Goal: Task Accomplishment & Management: Manage account settings

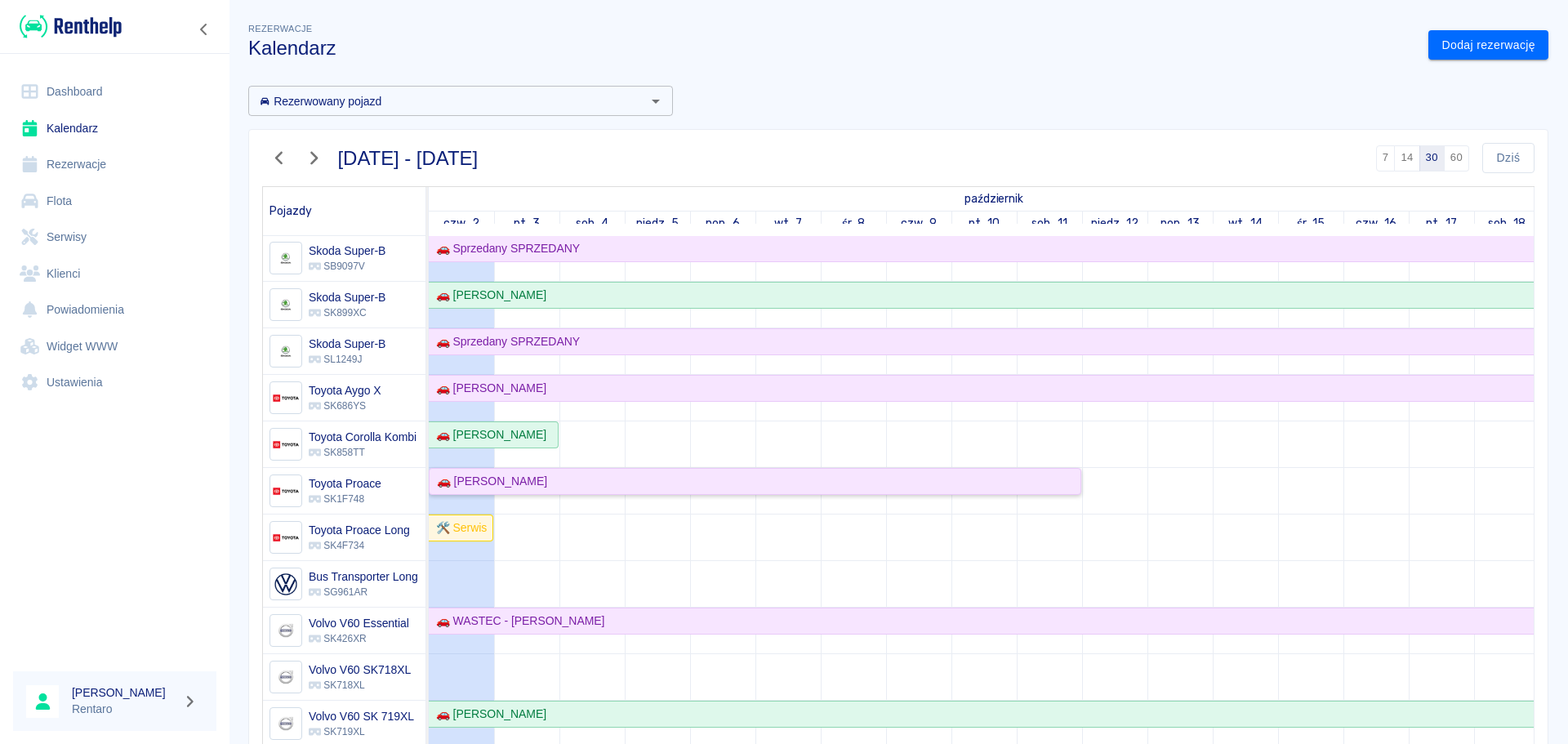
click at [544, 473] on div "🚗 [PERSON_NAME]" at bounding box center [754, 481] width 649 height 17
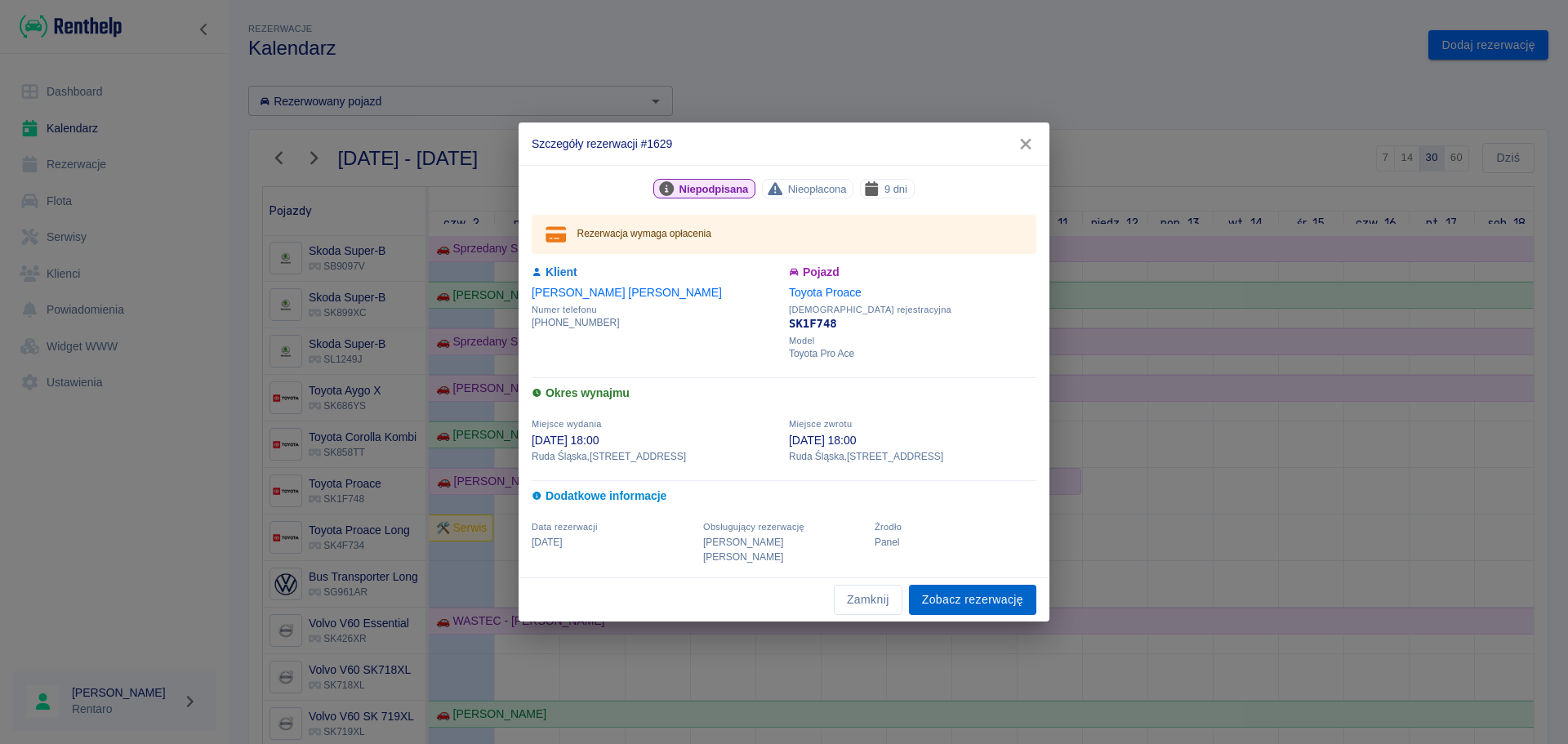
drag, startPoint x: 946, startPoint y: 589, endPoint x: 955, endPoint y: 588, distance: 9.1
click at [946, 589] on link "Zobacz rezerwację" at bounding box center [972, 600] width 127 height 30
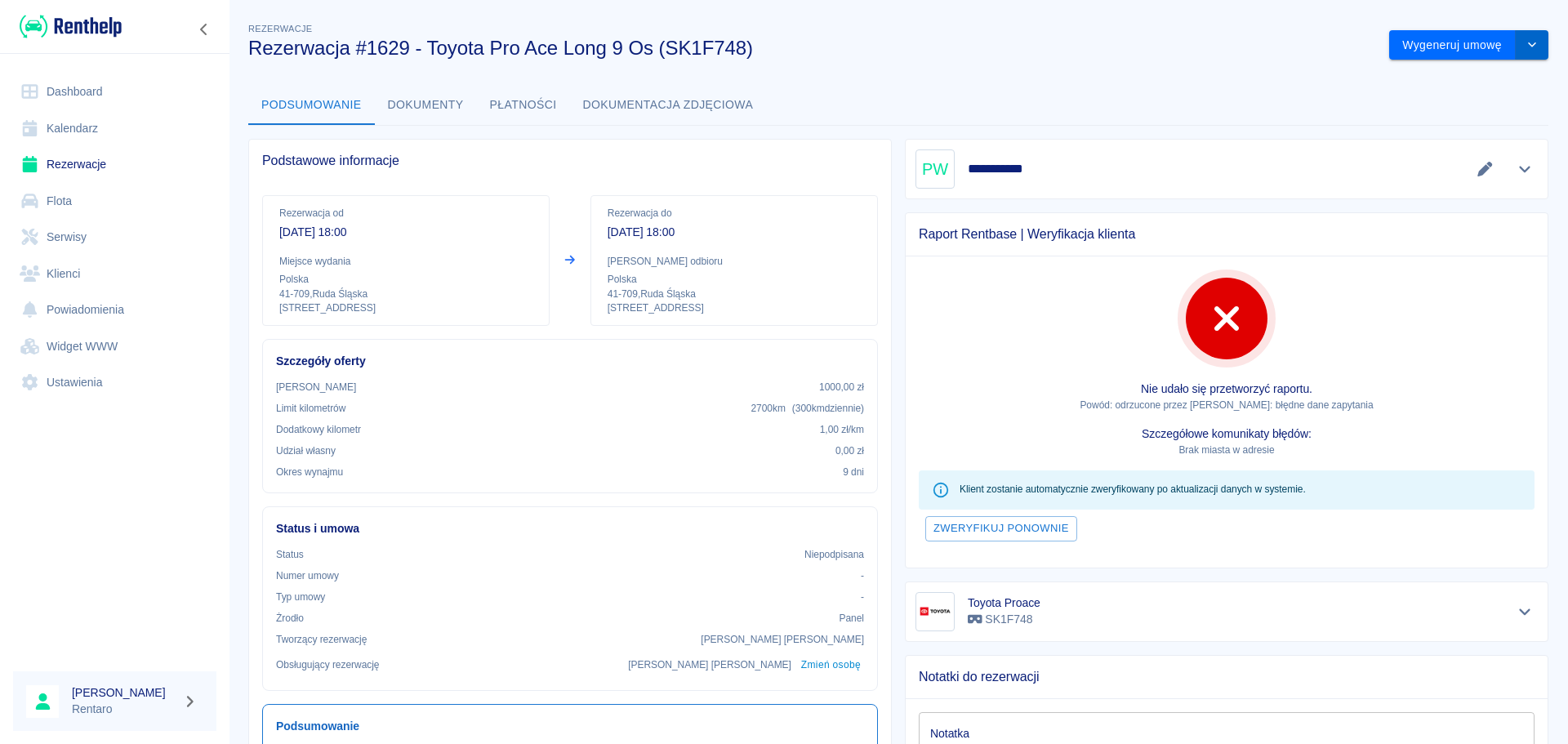
click at [1519, 56] on button "drop-down" at bounding box center [1532, 45] width 33 height 30
click at [1476, 76] on li "Modyfikuj rezerwację" at bounding box center [1457, 79] width 133 height 27
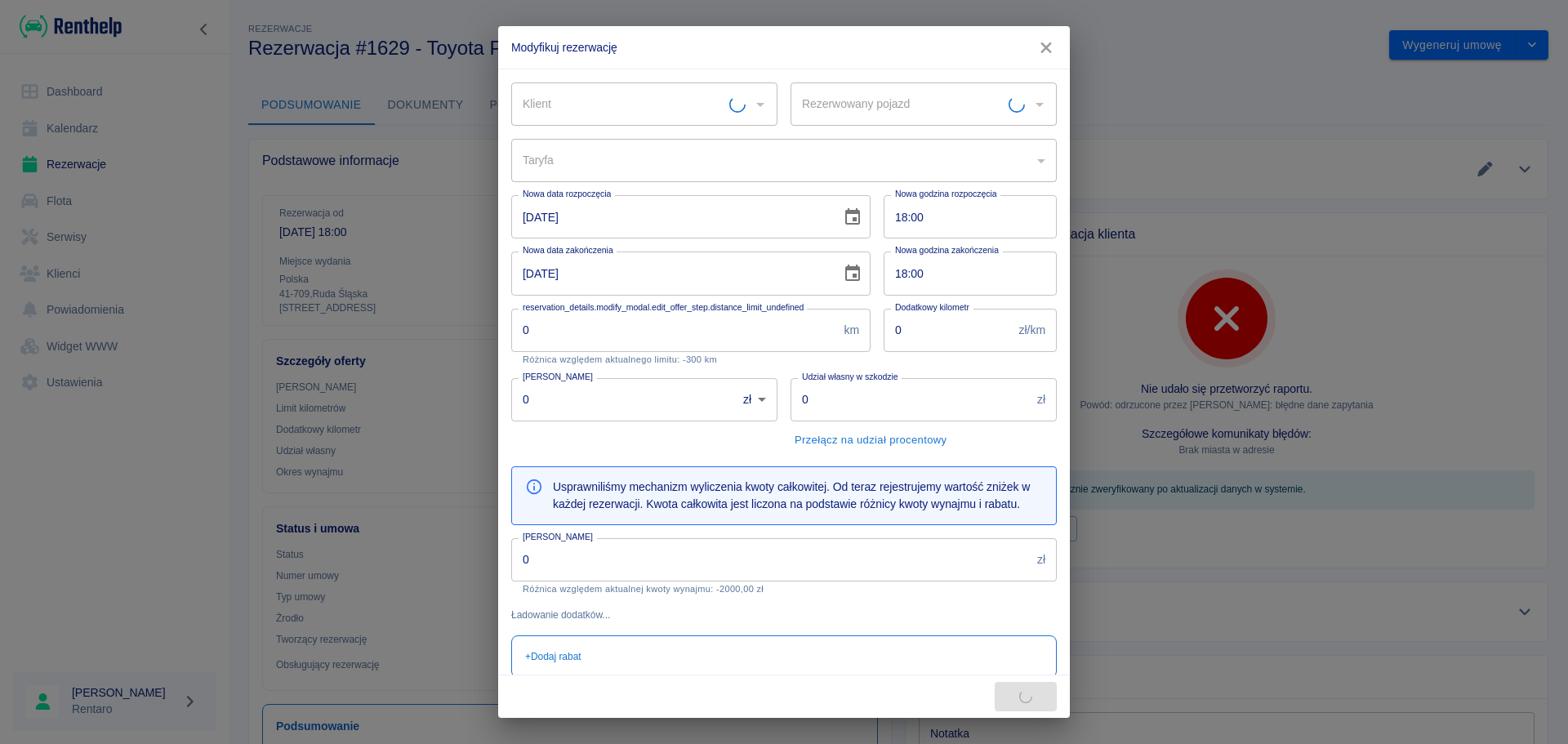
type input "Toyota Proace - SK1F748"
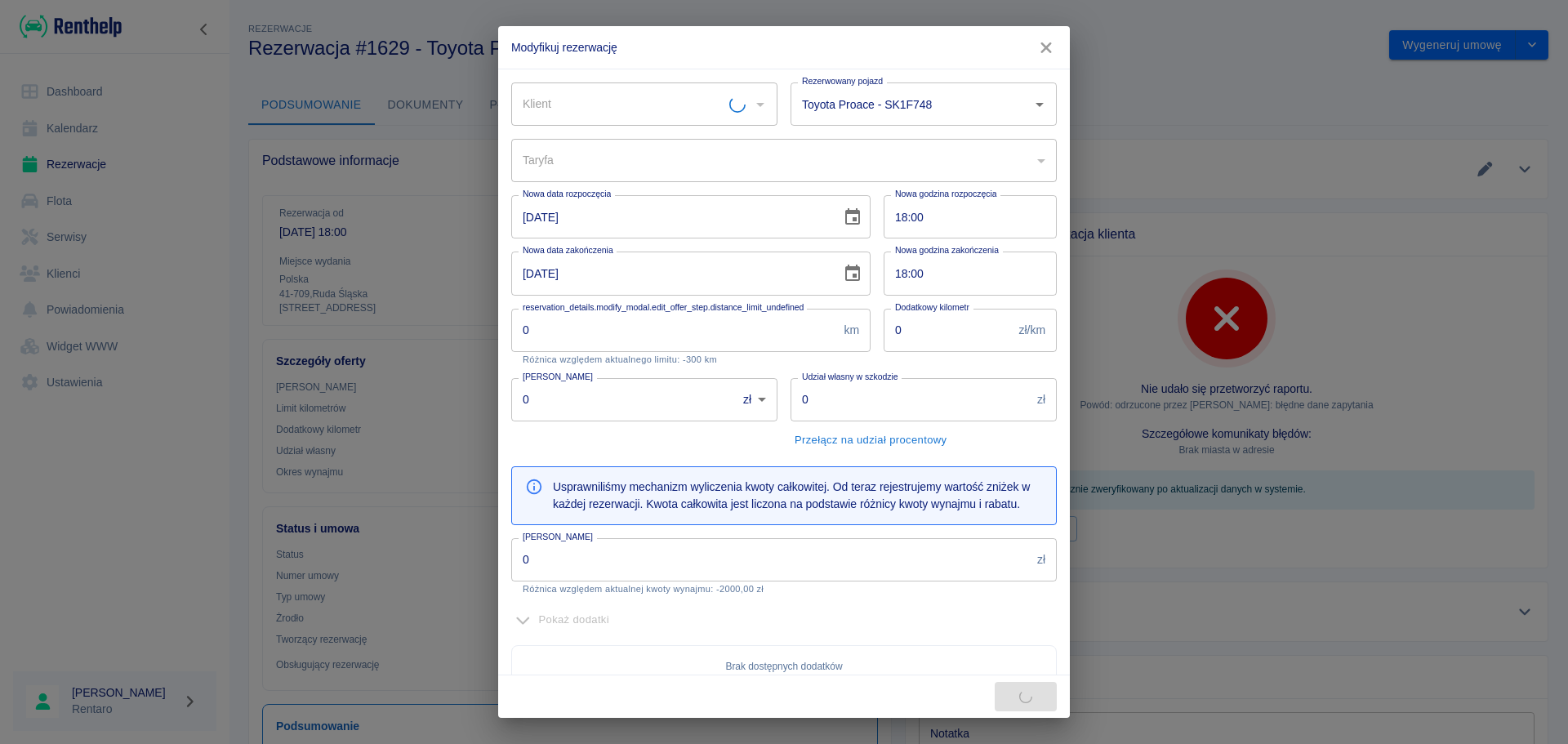
type input "Piotr Weiss"
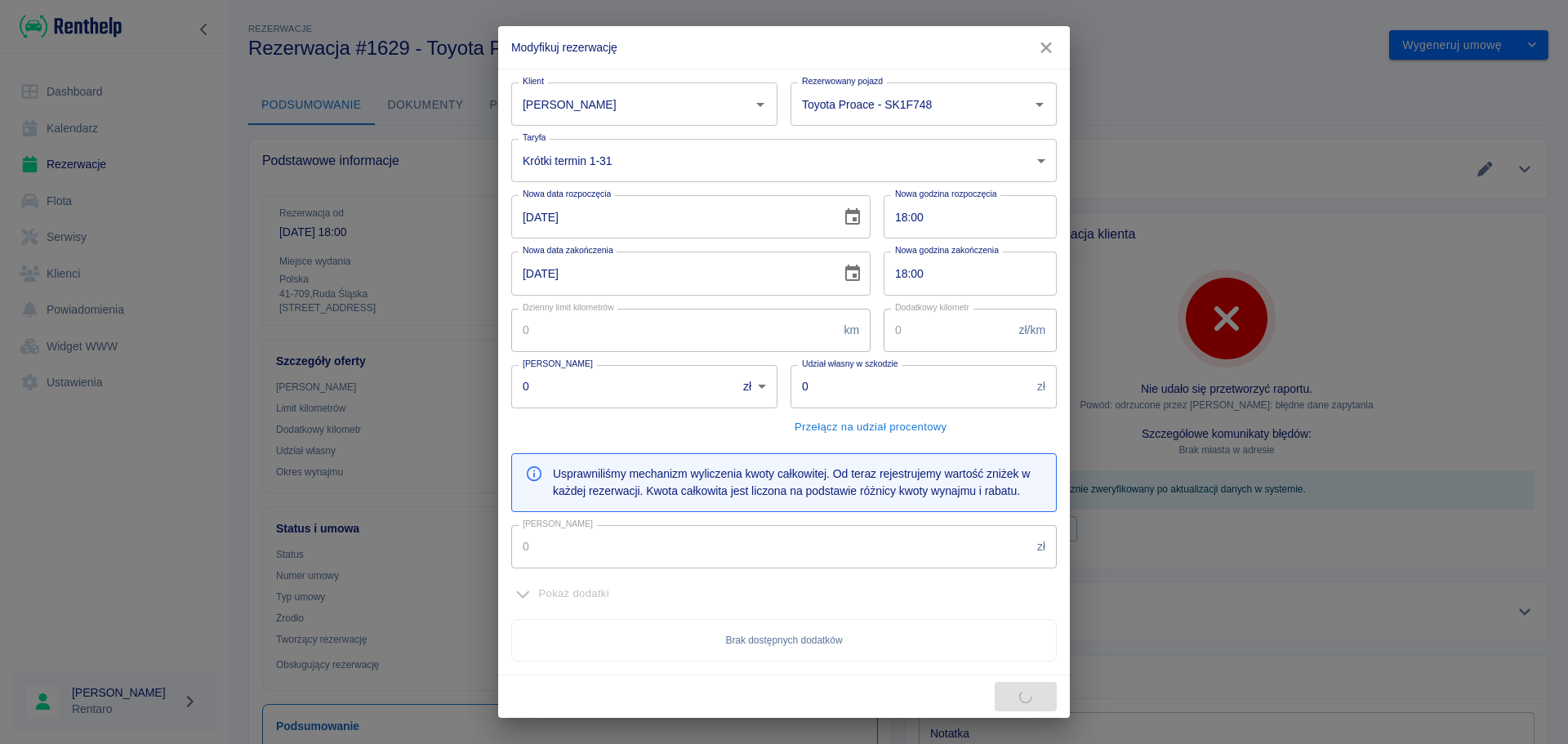
type input "300"
type input "1"
type input "1000"
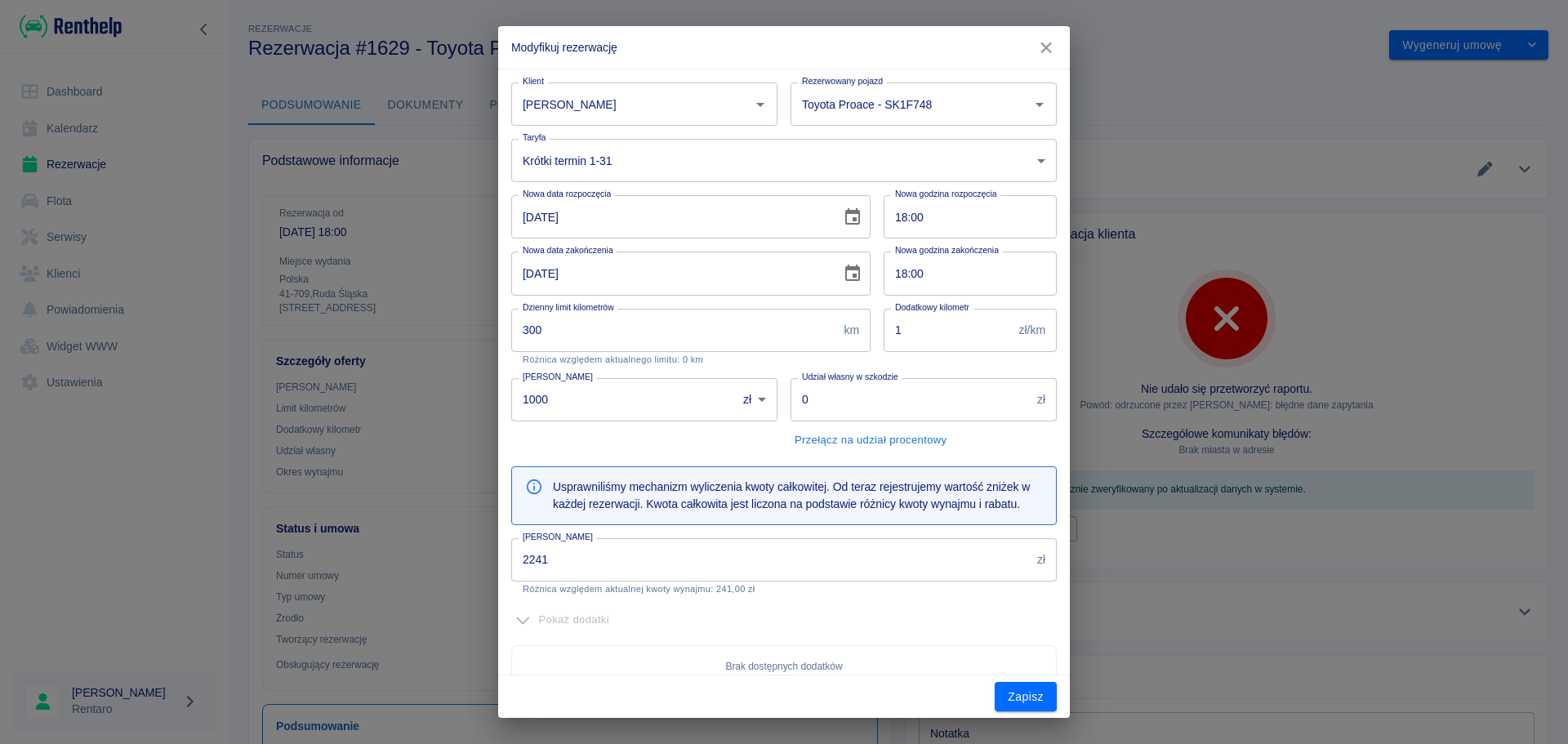
click at [597, 573] on input "2241" at bounding box center [771, 560] width 520 height 43
type input "2000"
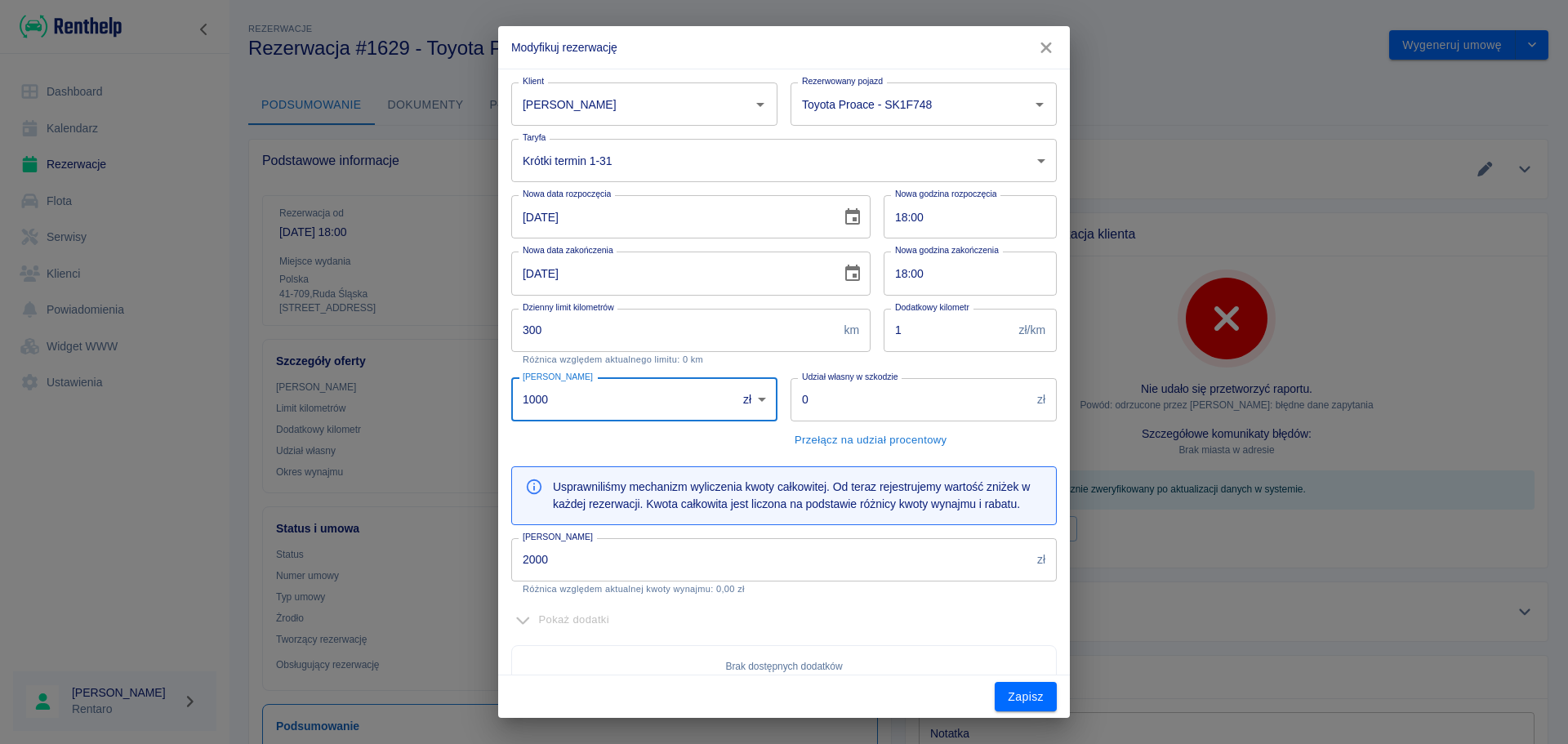
drag, startPoint x: 559, startPoint y: 401, endPoint x: 440, endPoint y: 403, distance: 119.0
click at [440, 403] on div "Modyfikuj rezerwację Klient Piotr Weiss Klient Rezerwowany pojazd Toyota Proace…" at bounding box center [784, 372] width 1568 height 744
type input "0"
click at [1020, 692] on button "Zapisz" at bounding box center [1026, 697] width 62 height 30
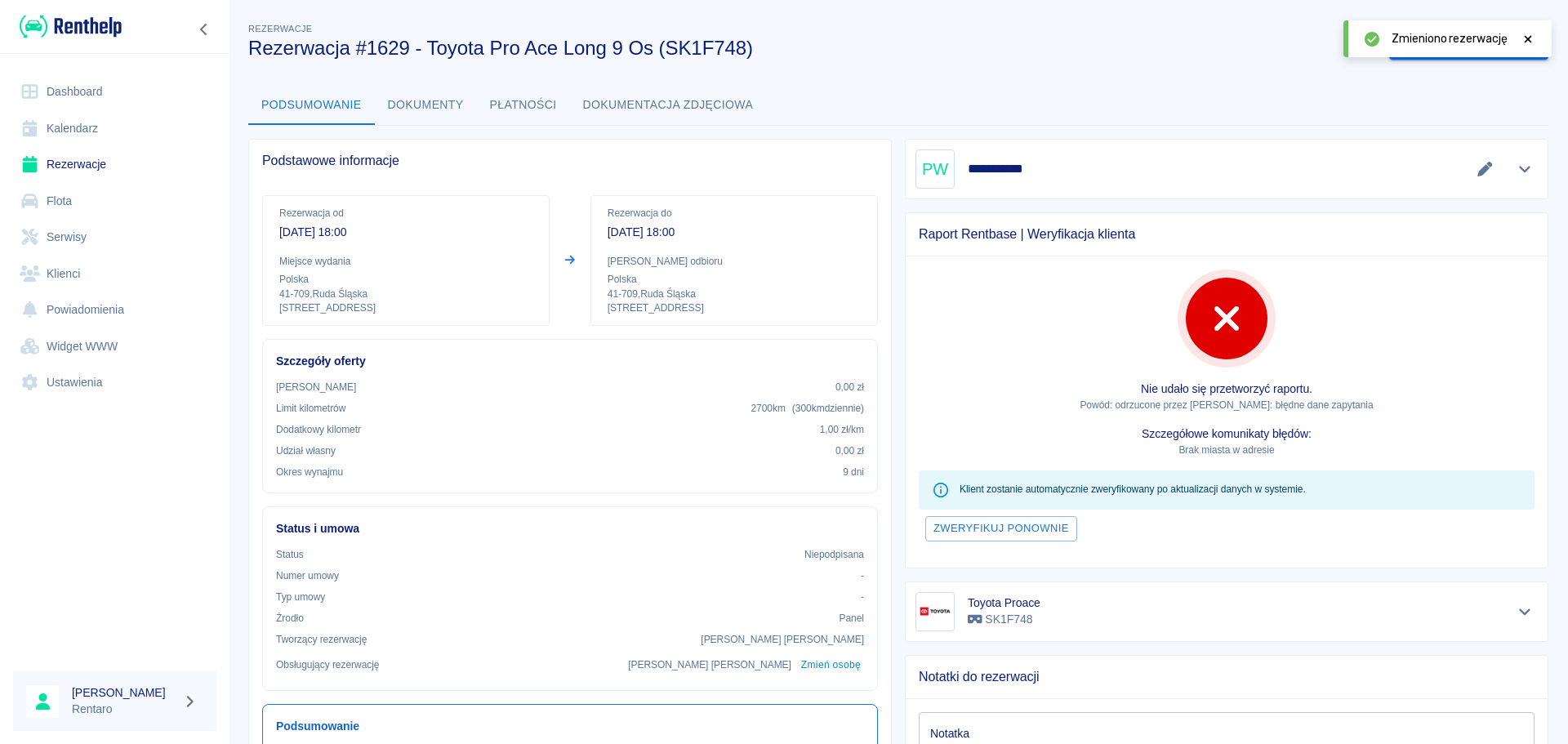
click at [410, 99] on button "Dokumenty" at bounding box center [426, 105] width 102 height 40
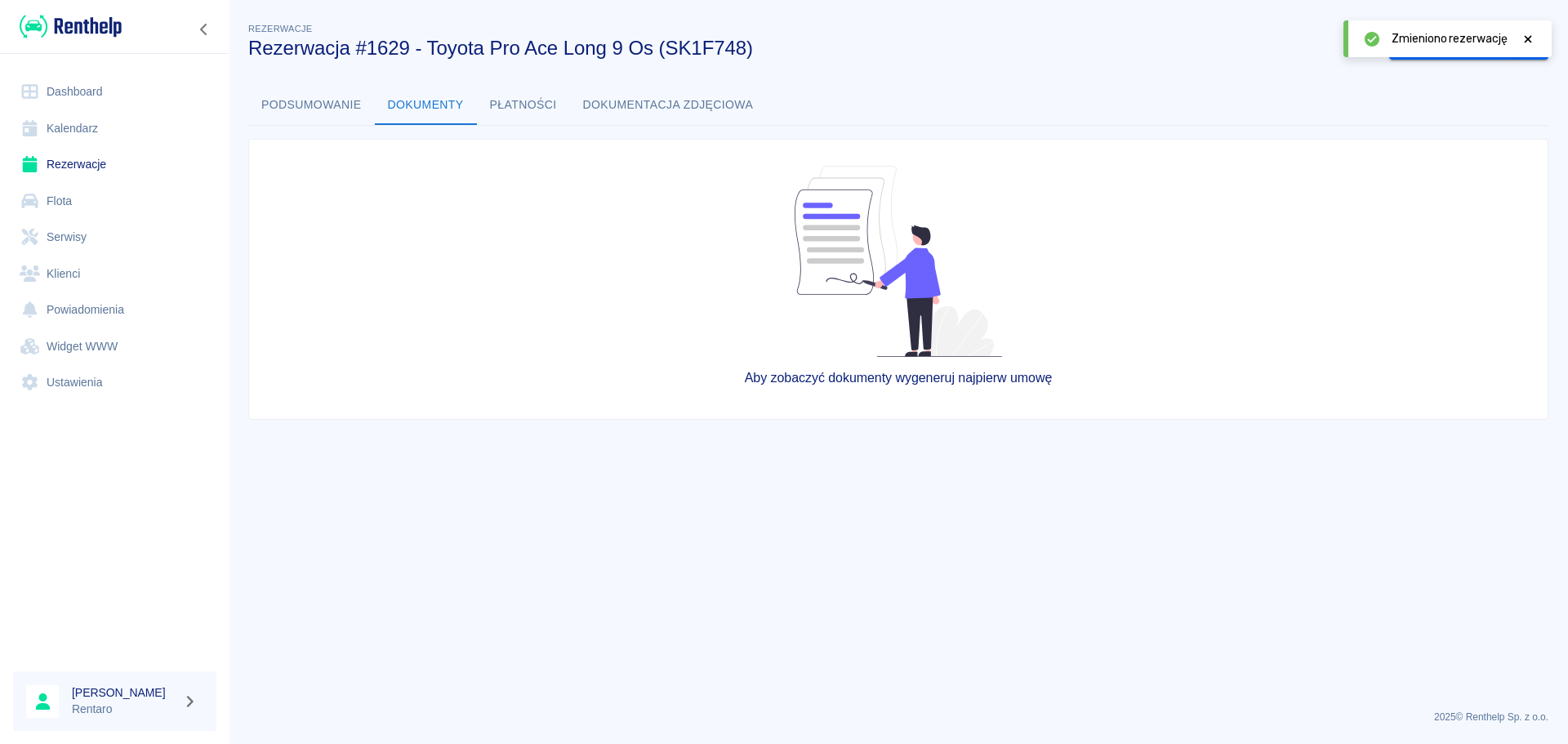
click at [498, 95] on button "Płatności" at bounding box center [523, 105] width 93 height 40
click at [636, 99] on button "Dokumentacja zdjęciowa" at bounding box center [668, 105] width 197 height 40
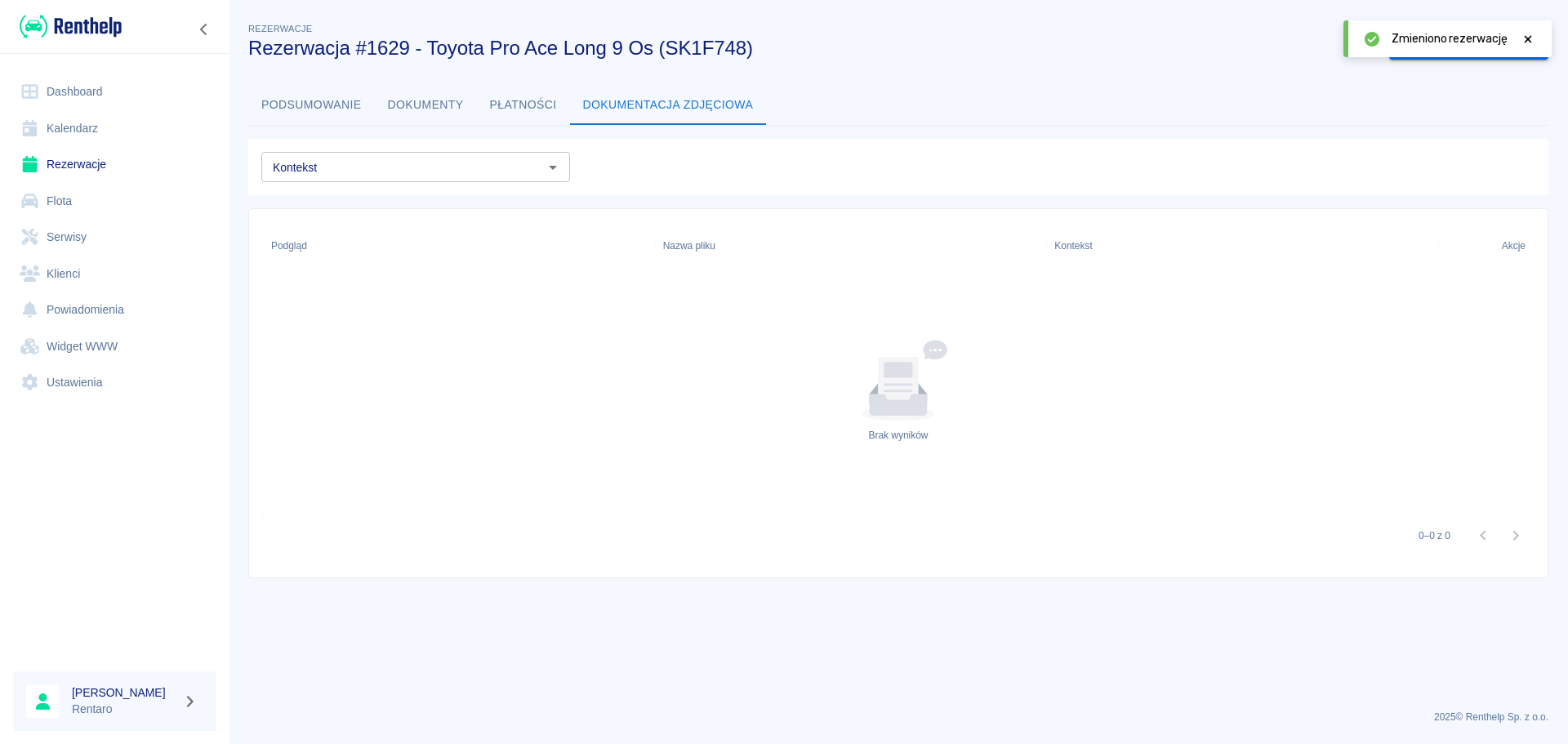
click at [347, 104] on button "Podsumowanie" at bounding box center [312, 105] width 126 height 40
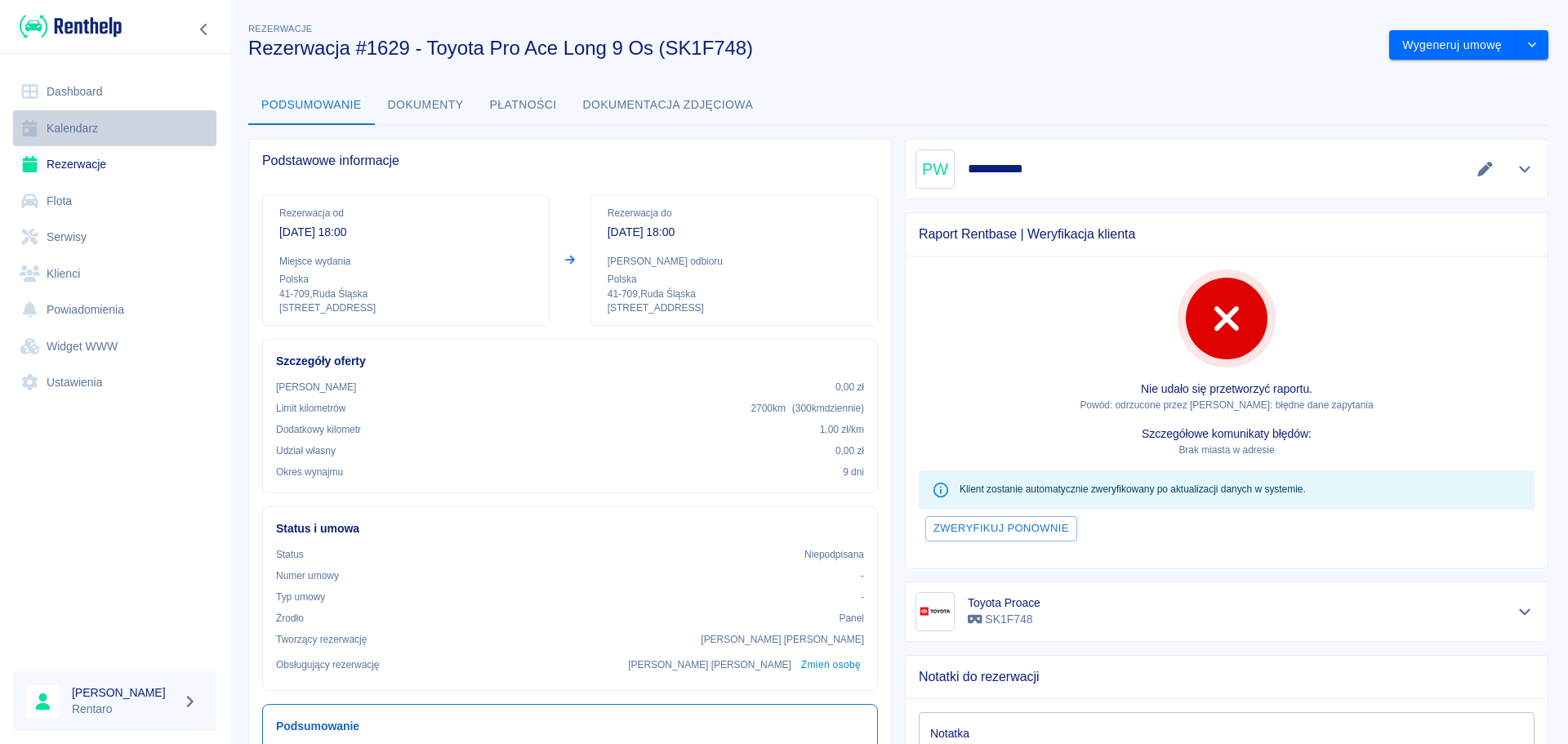
click at [86, 130] on link "Kalendarz" at bounding box center [115, 128] width 203 height 37
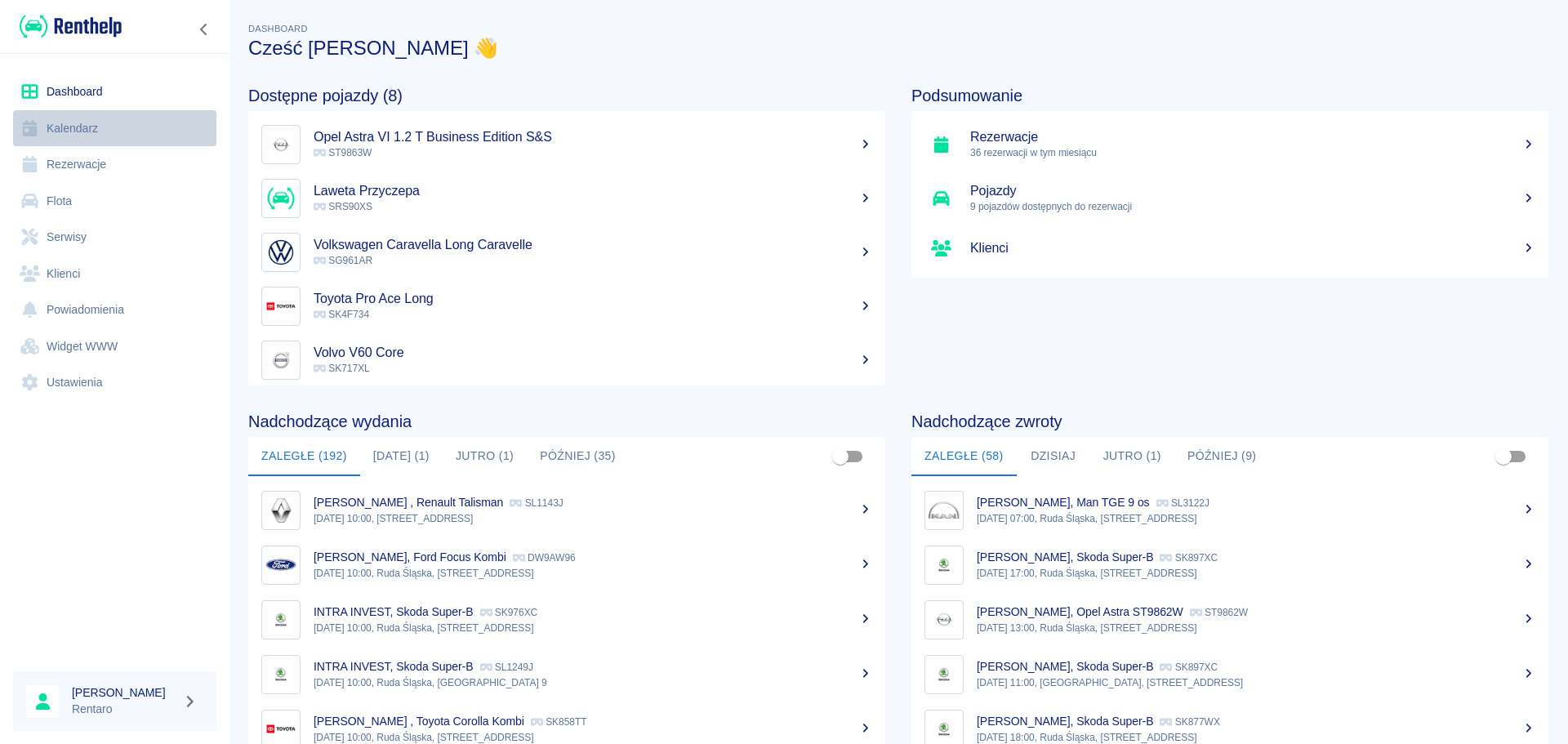
click at [77, 128] on link "Kalendarz" at bounding box center [115, 128] width 203 height 37
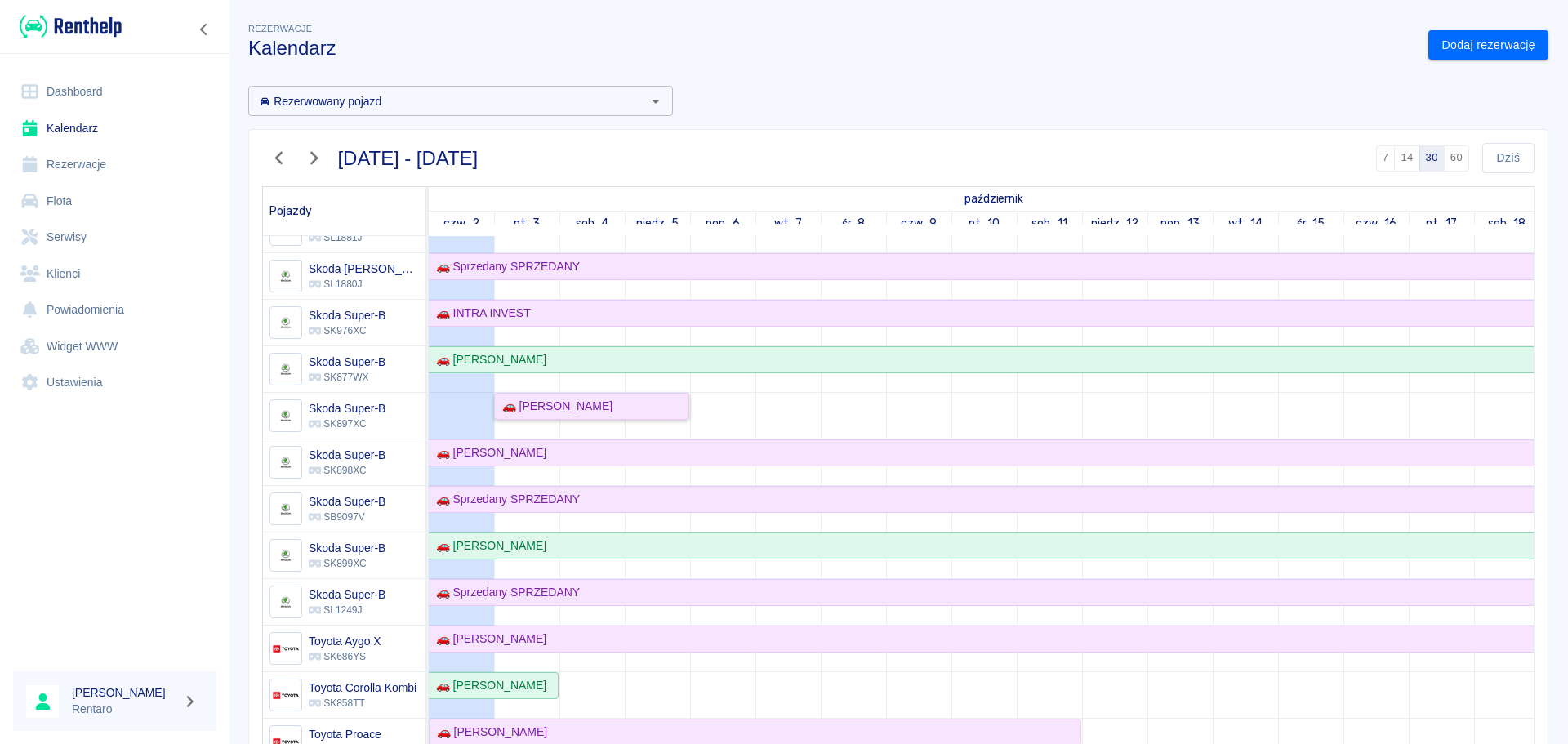
click at [582, 412] on div "🚗 [PERSON_NAME]" at bounding box center [554, 406] width 117 height 17
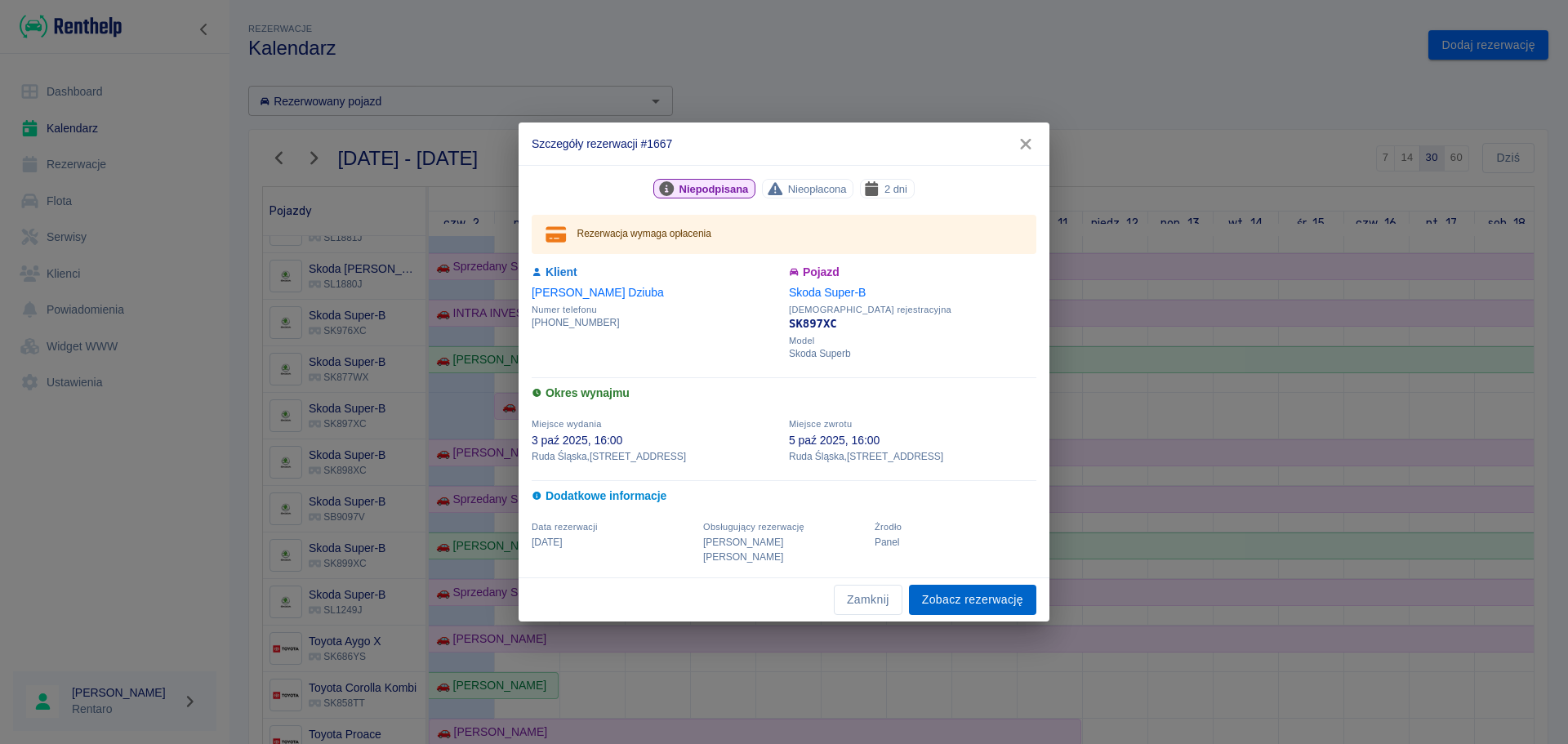
click at [939, 590] on link "Zobacz rezerwację" at bounding box center [972, 600] width 127 height 30
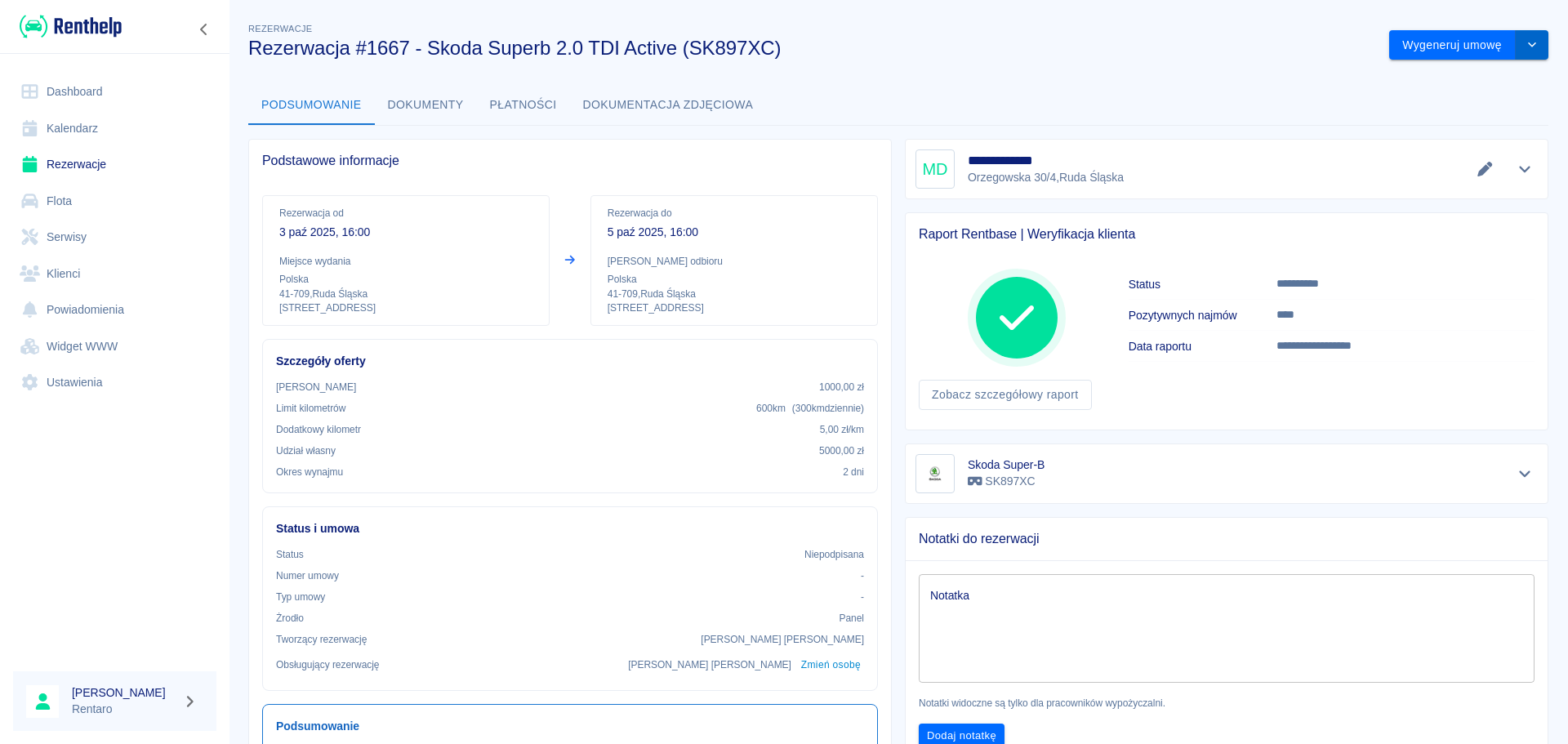
click at [1526, 41] on icon "drop-down" at bounding box center [1532, 44] width 13 height 10
click at [1472, 81] on li "Modyfikuj rezerwację" at bounding box center [1457, 79] width 133 height 27
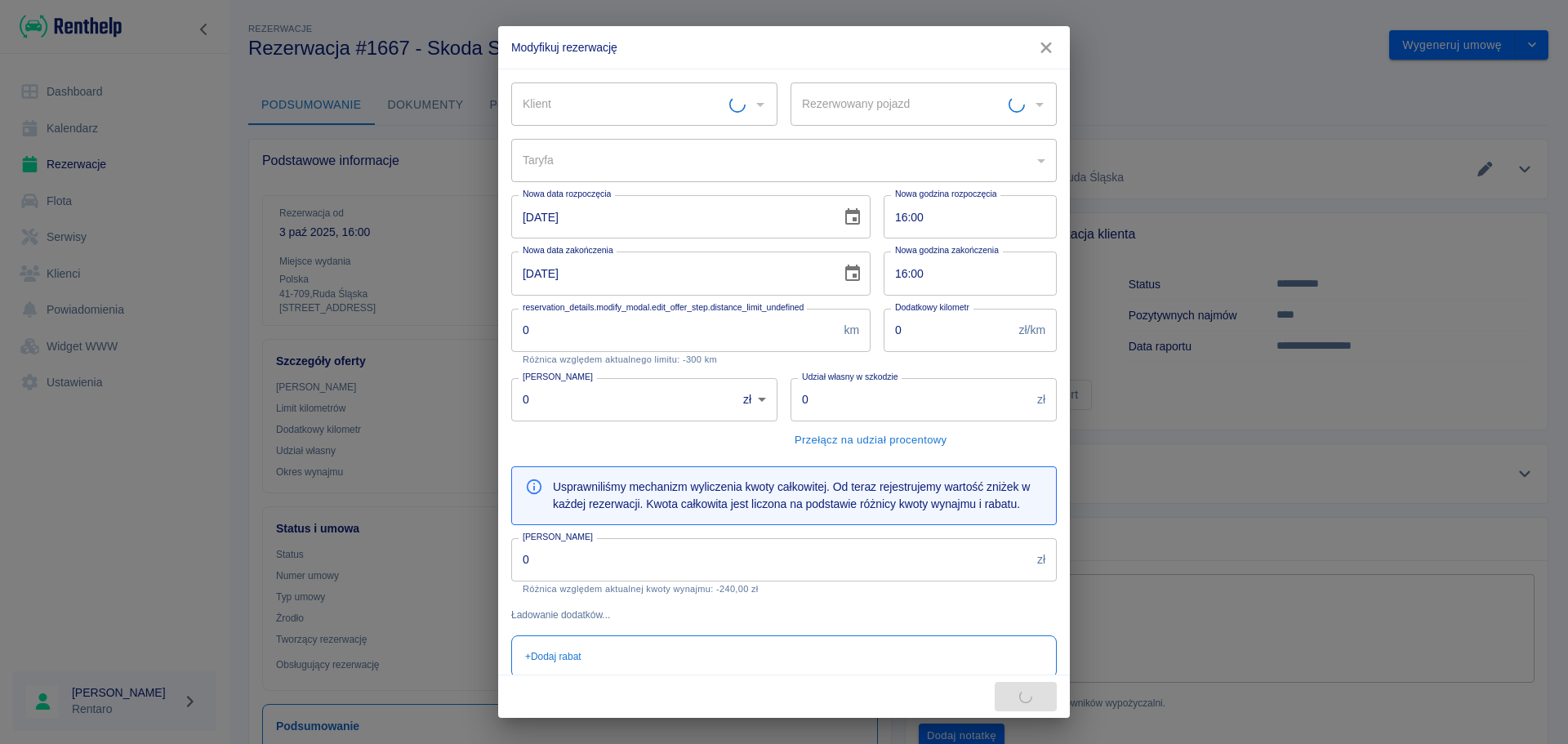
type input "Skoda Super-B - SK897XC"
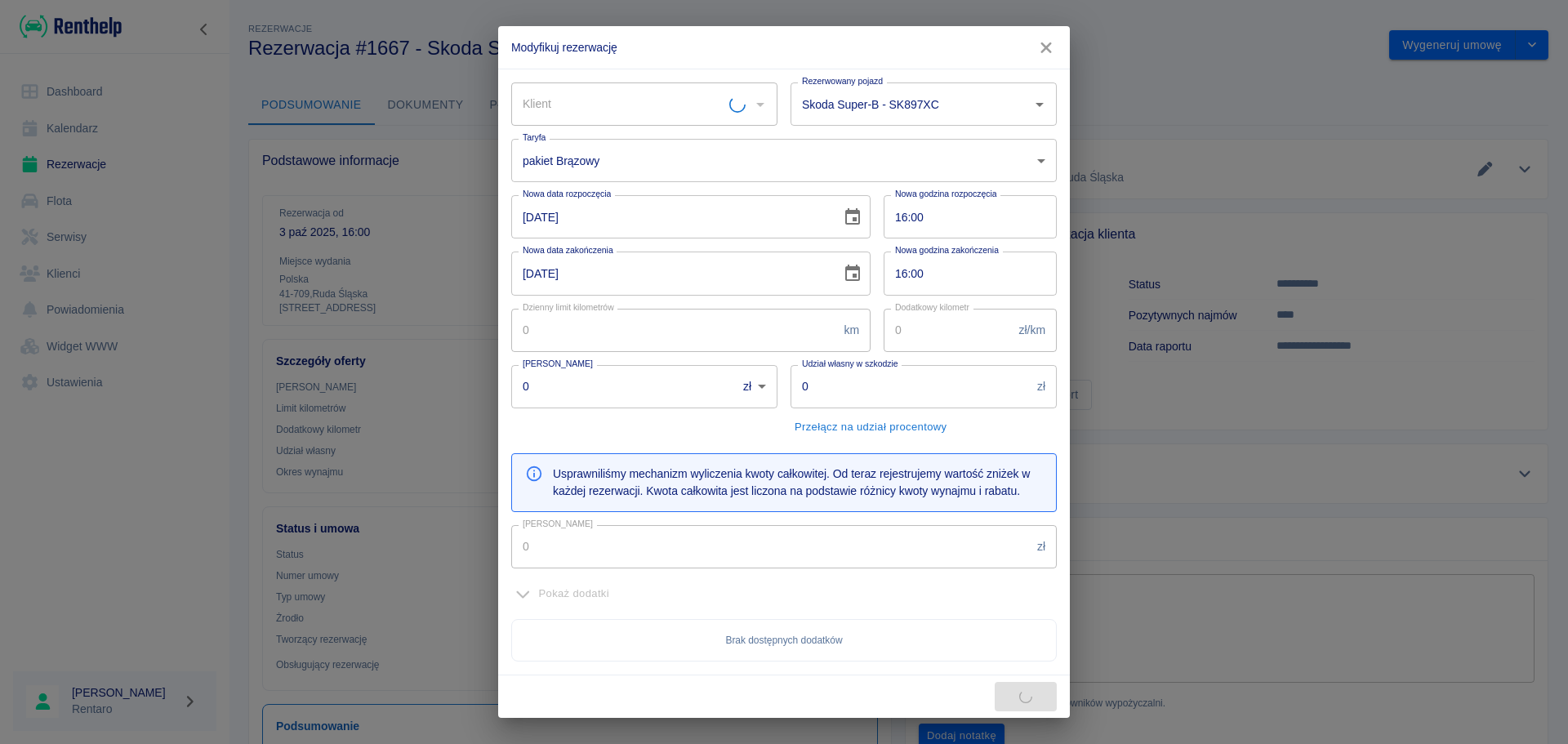
type input "300"
type input "5"
type input "1000"
type input "5000"
type input "298"
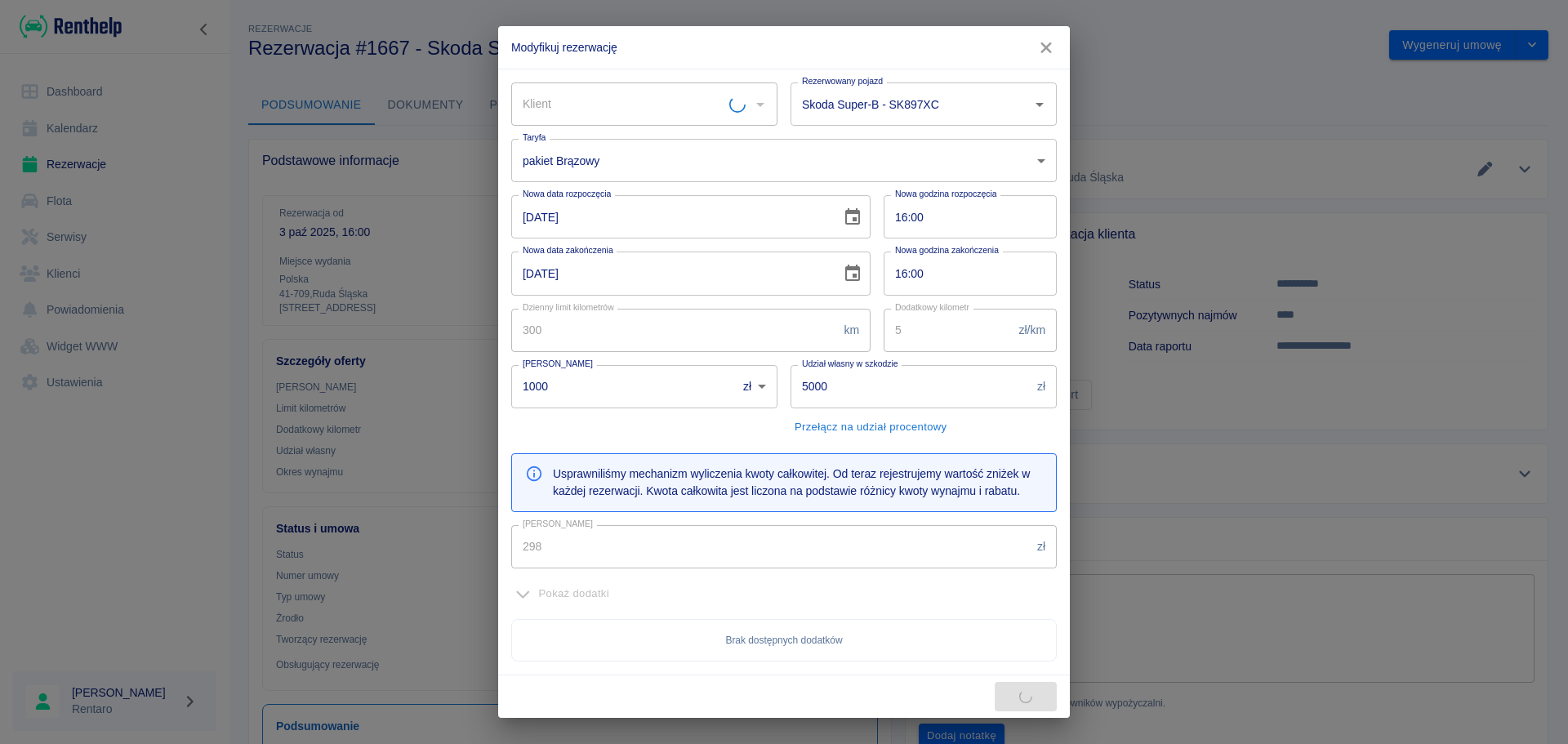
type input "[PERSON_NAME]"
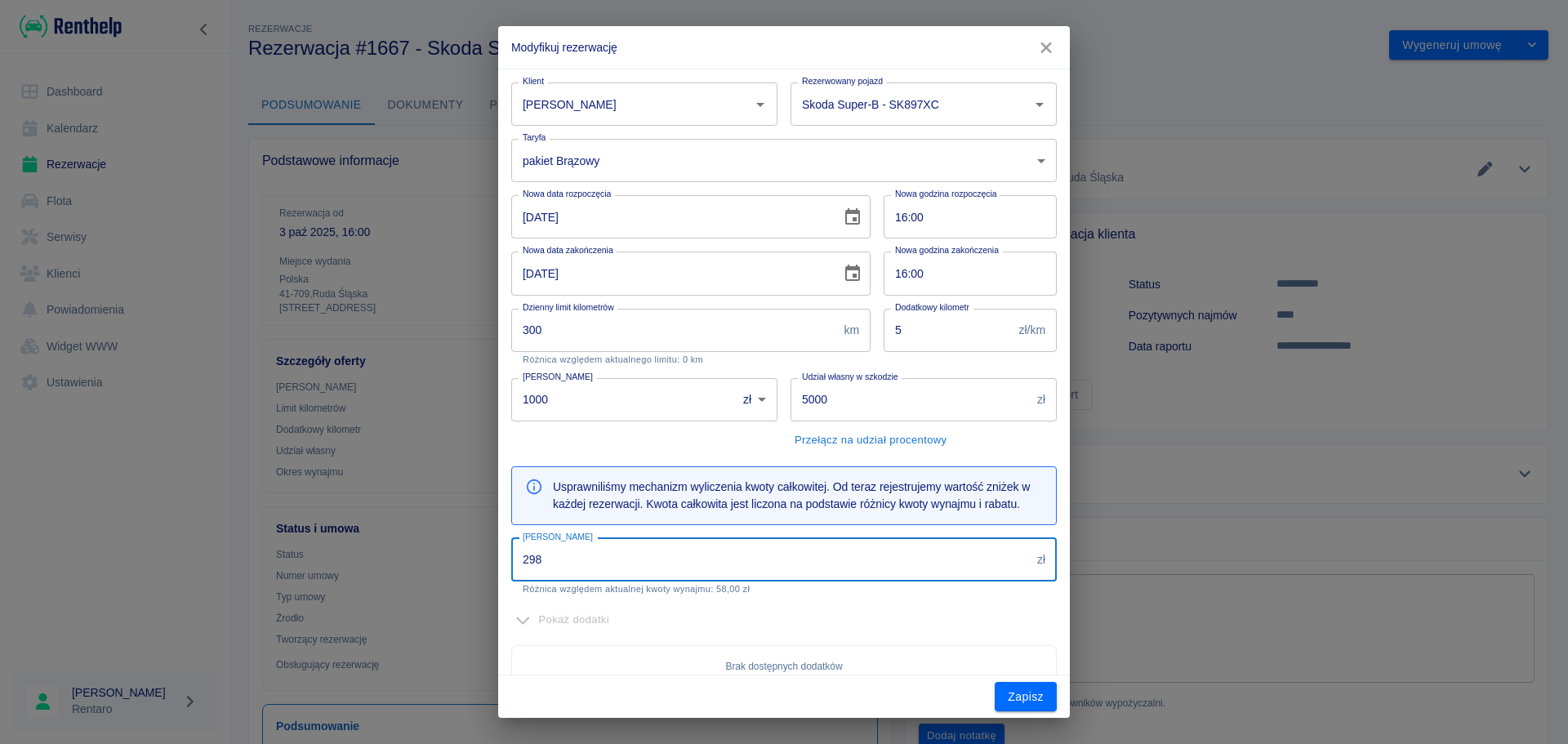
drag, startPoint x: 601, startPoint y: 564, endPoint x: 392, endPoint y: 546, distance: 209.8
click at [392, 546] on div "Modyfikuj rezerwację Klient [PERSON_NAME] Klient Rezerwowany pojazd Skoda Super…" at bounding box center [784, 372] width 1568 height 744
type input "300"
click at [890, 96] on input "Skoda Super-B - SK897XC" at bounding box center [900, 104] width 206 height 28
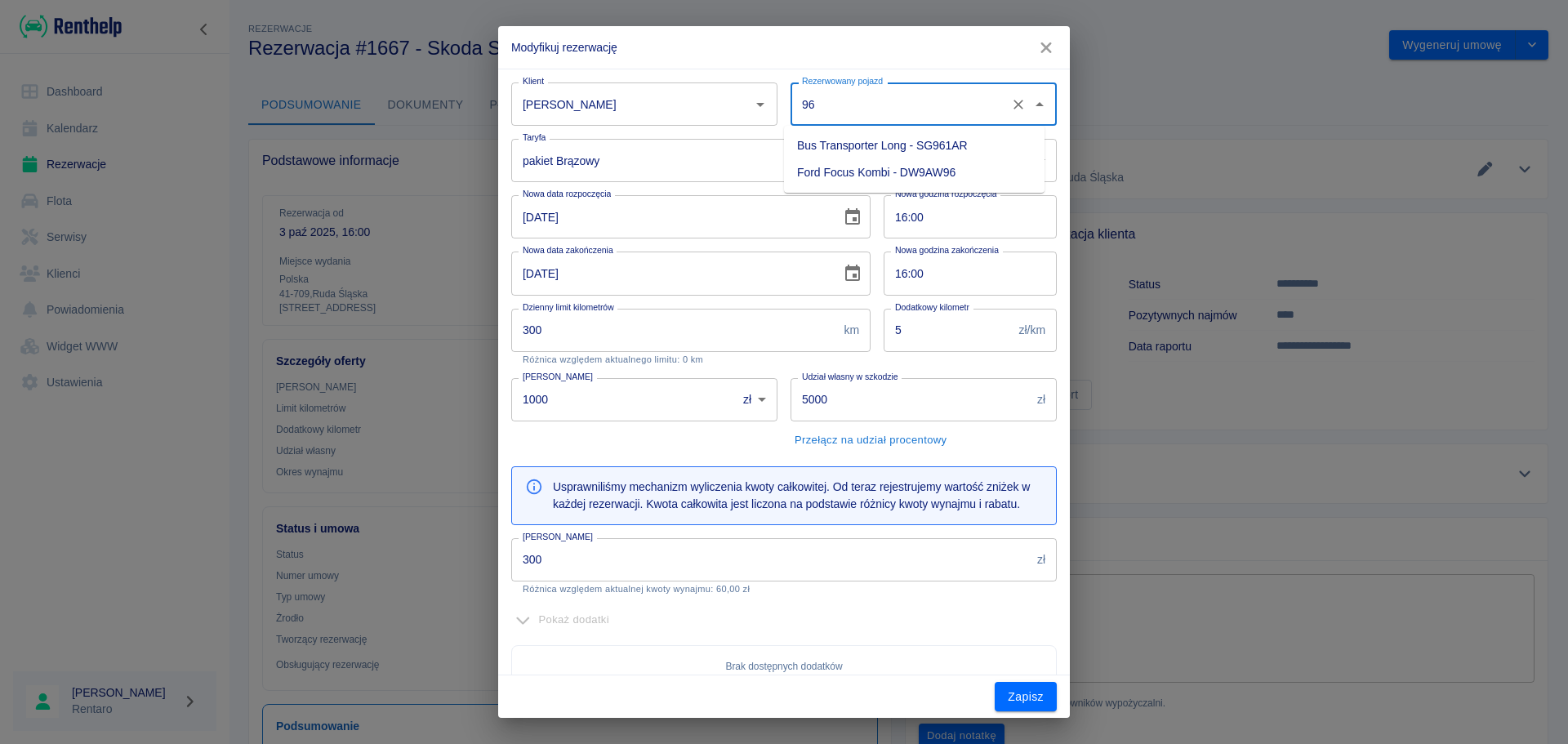
type input "9"
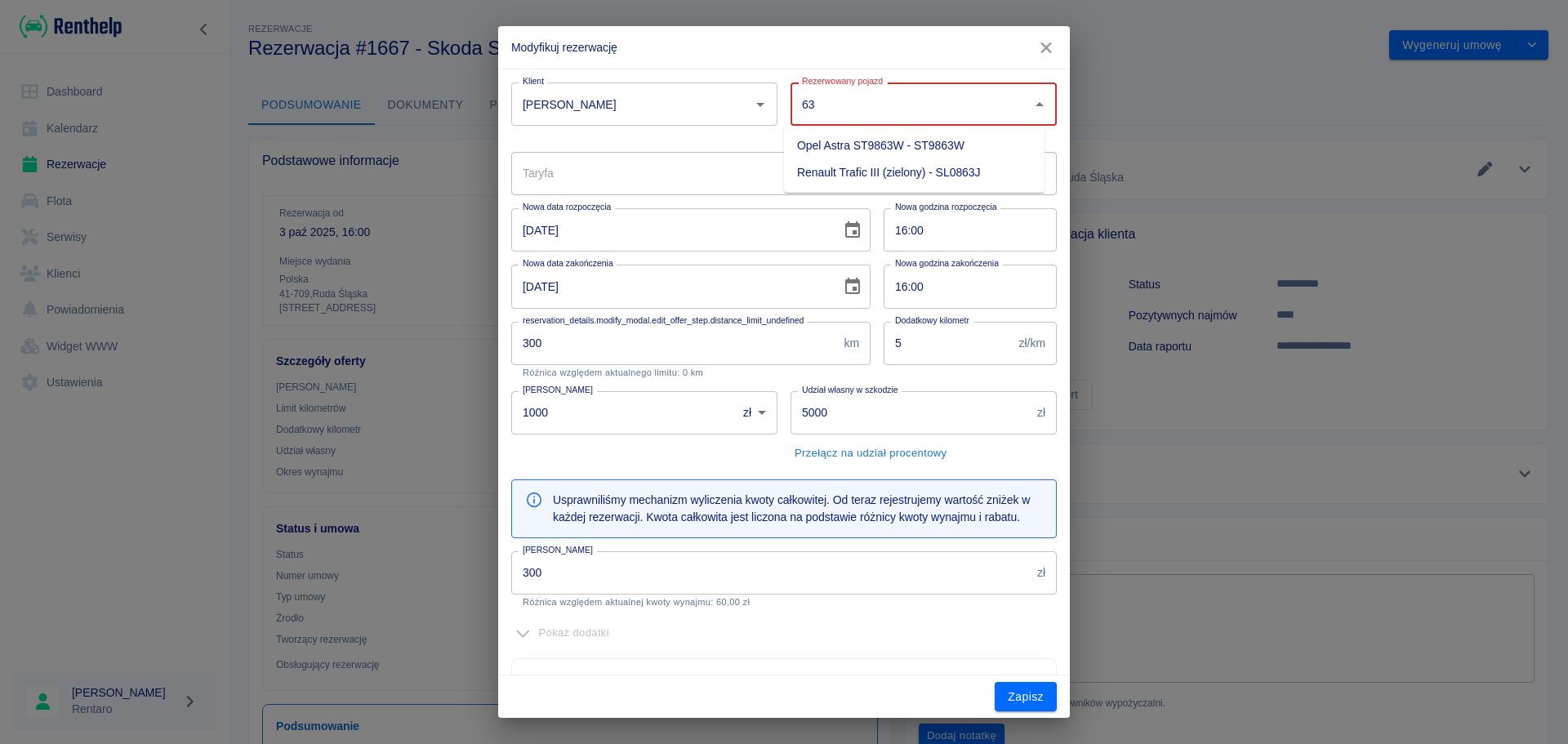
click at [878, 147] on li "Opel Astra ST9863W - ST9863W" at bounding box center [914, 146] width 261 height 27
type input "Opel Astra ST9863W - ST9863W"
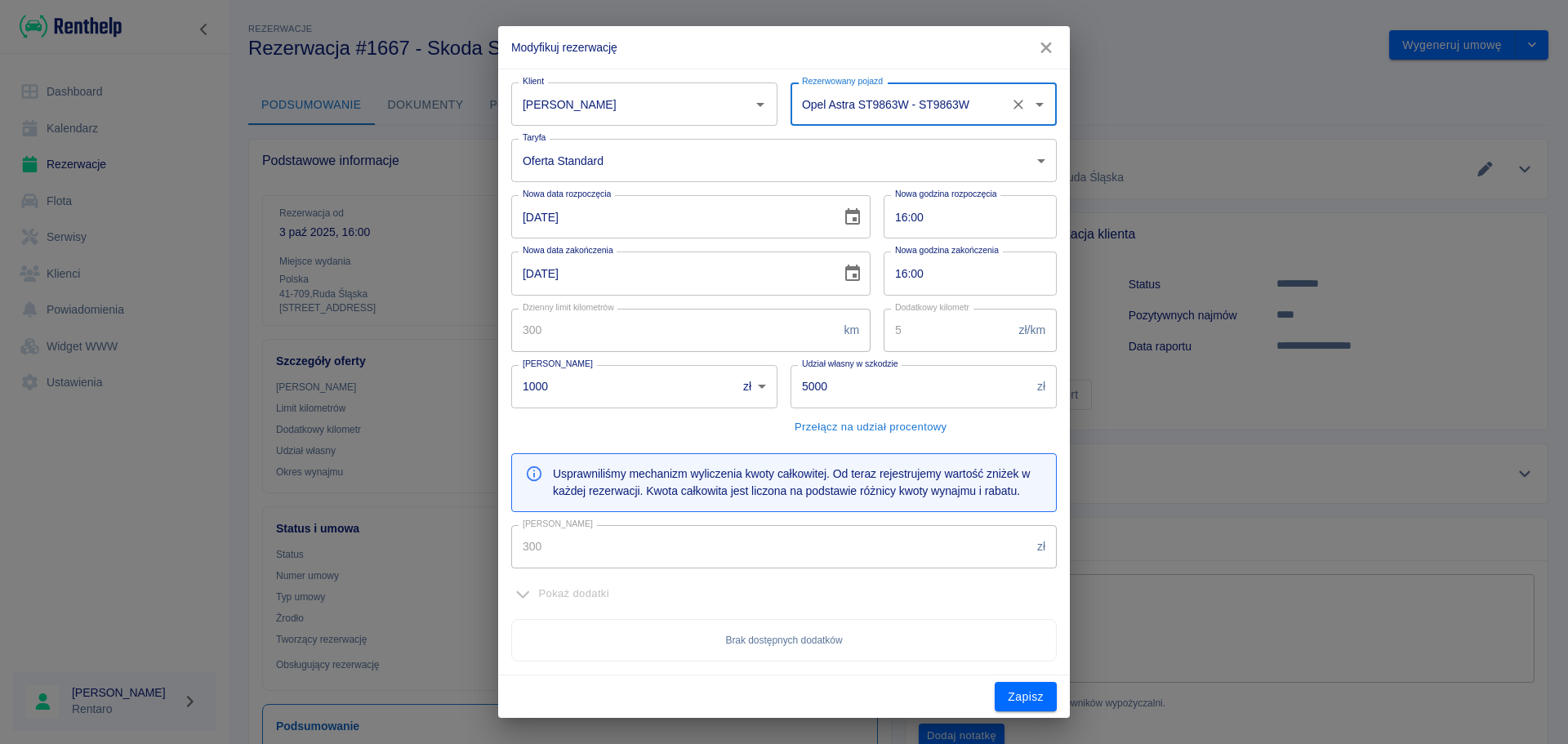
type input "b32a1455-ad99-4edd-9382-ca5afcfe5302"
type input "270"
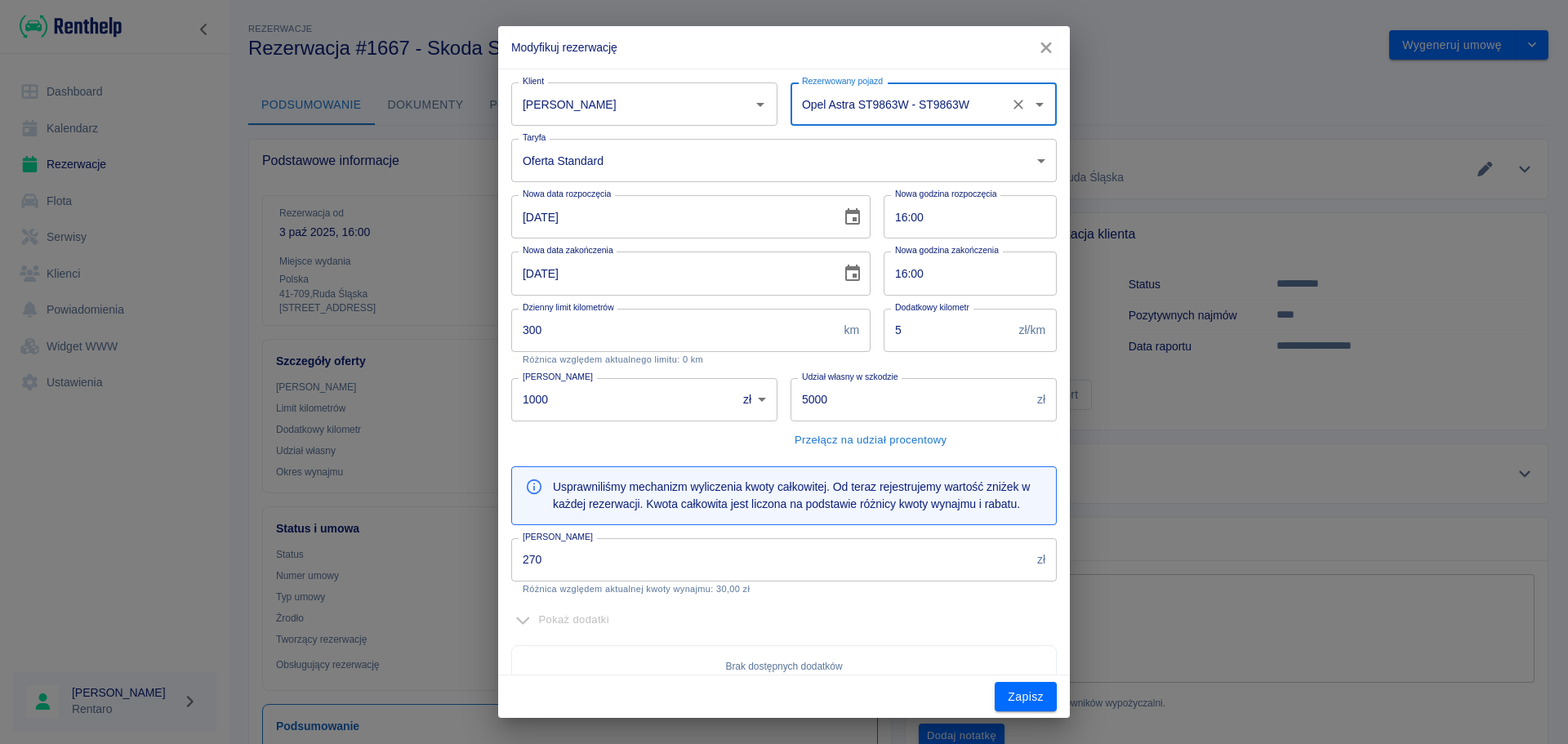
type input "Opel Astra ST9863W - ST9863W"
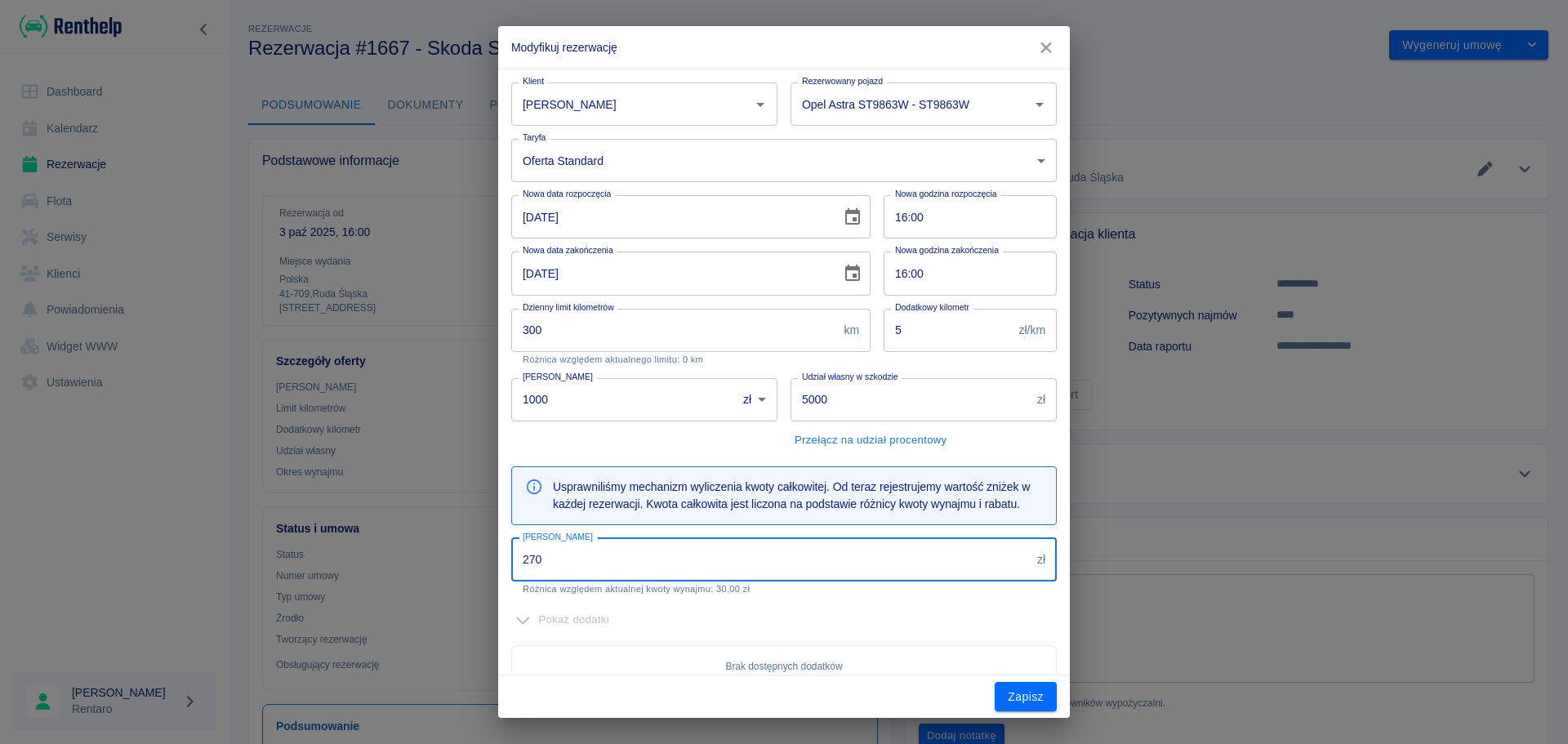
drag, startPoint x: 570, startPoint y: 560, endPoint x: 487, endPoint y: 560, distance: 83.0
click at [488, 560] on div "Modyfikuj rezerwację Klient [PERSON_NAME] Klient Rezerwowany pojazd Opel Astra …" at bounding box center [784, 372] width 1568 height 744
type input "0"
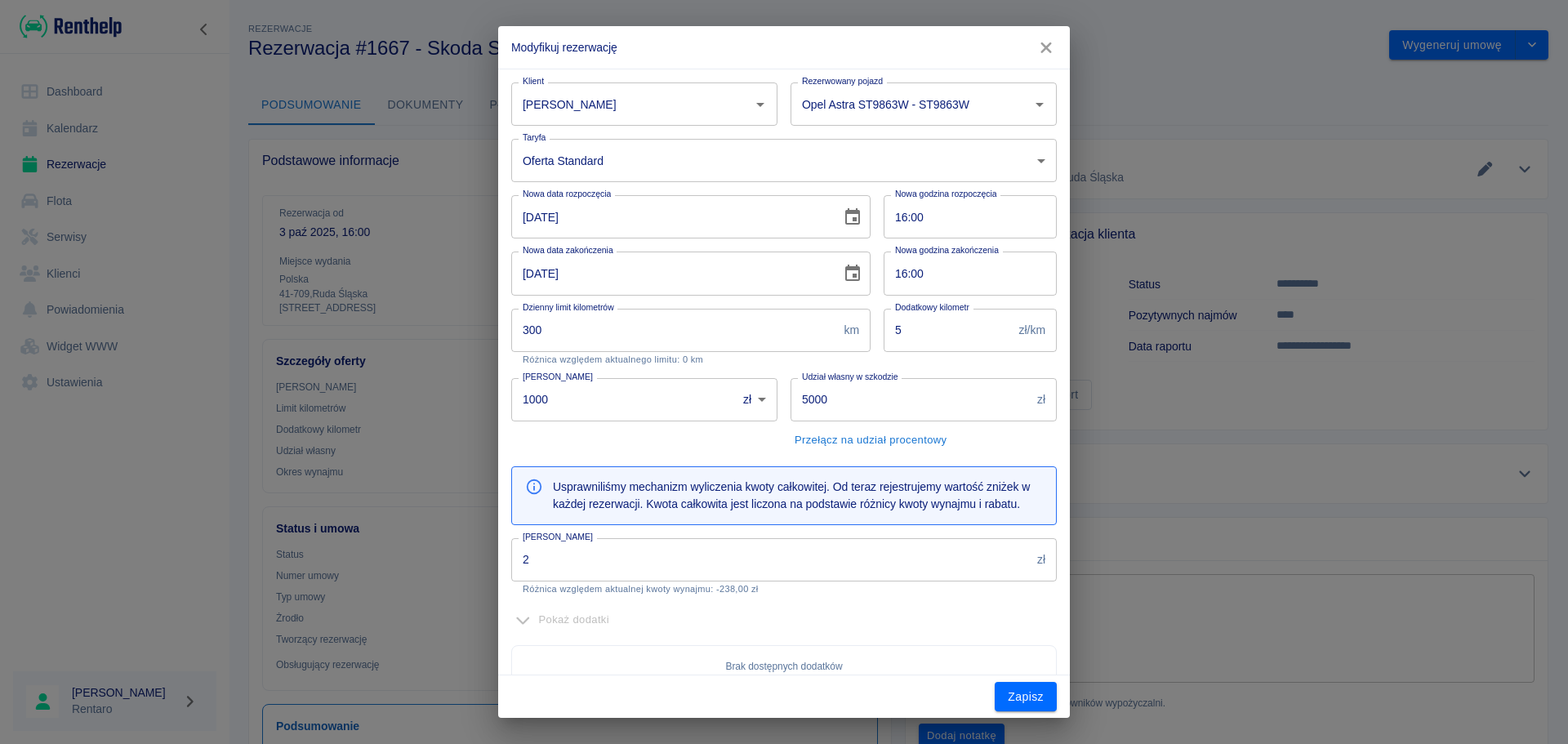
click at [575, 566] on input "2" at bounding box center [771, 560] width 520 height 43
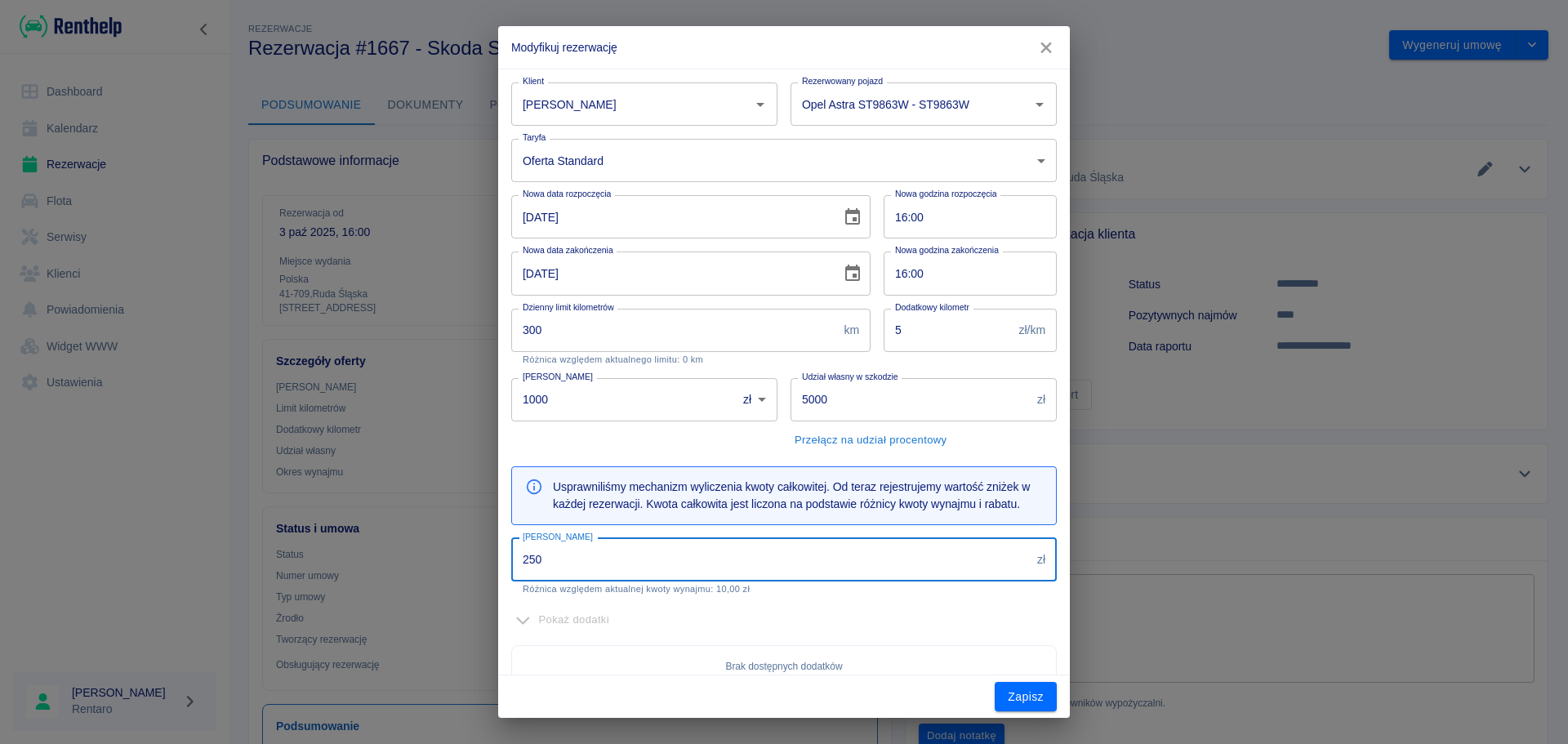
type input "250"
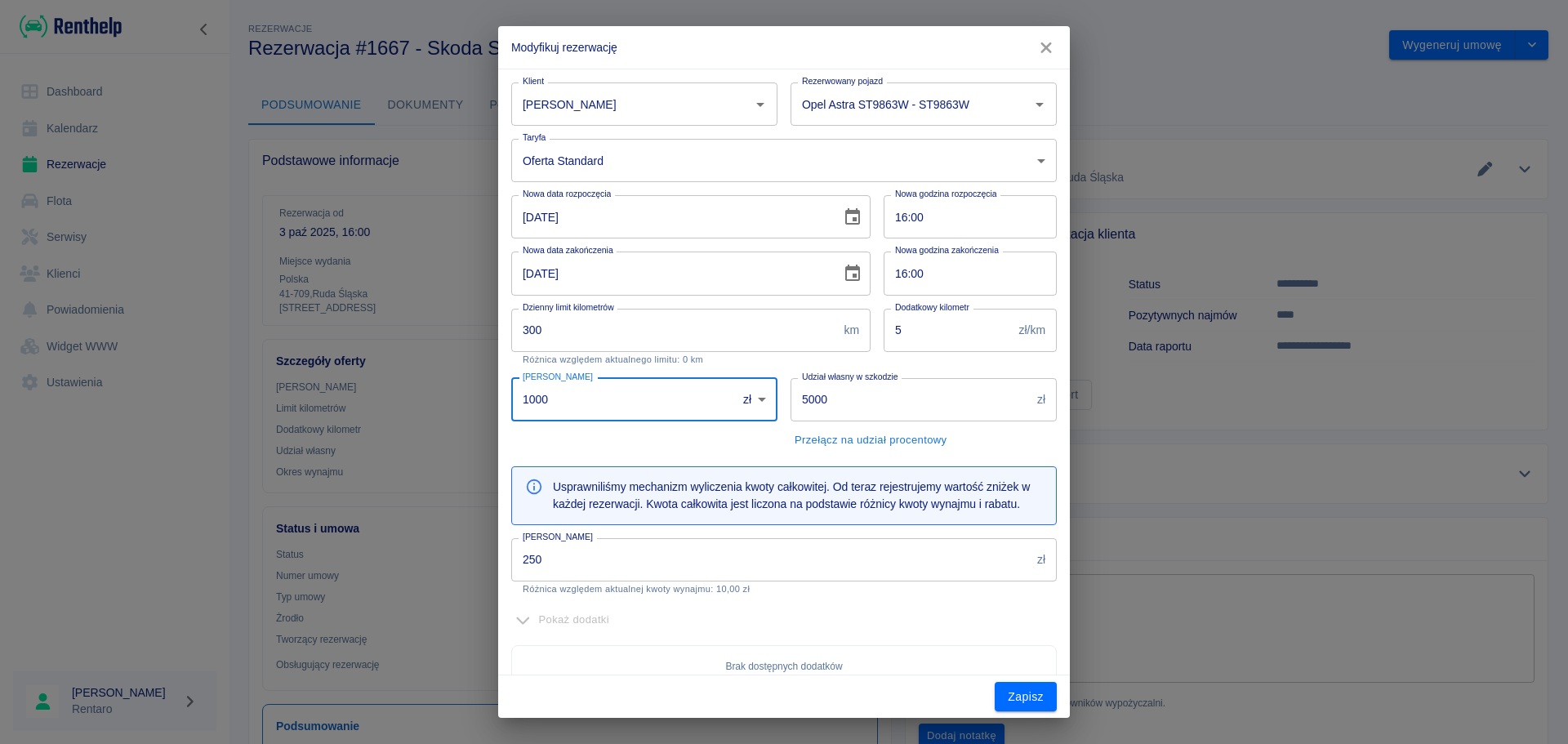
click at [569, 401] on input "1000" at bounding box center [618, 400] width 214 height 43
drag, startPoint x: 571, startPoint y: 403, endPoint x: 427, endPoint y: 391, distance: 144.5
click at [427, 391] on div "Modyfikuj rezerwację Klient [PERSON_NAME] Klient Rezerwowany pojazd Opel Astra …" at bounding box center [784, 372] width 1568 height 744
type input "0"
drag, startPoint x: 821, startPoint y: 402, endPoint x: 740, endPoint y: 402, distance: 81.0
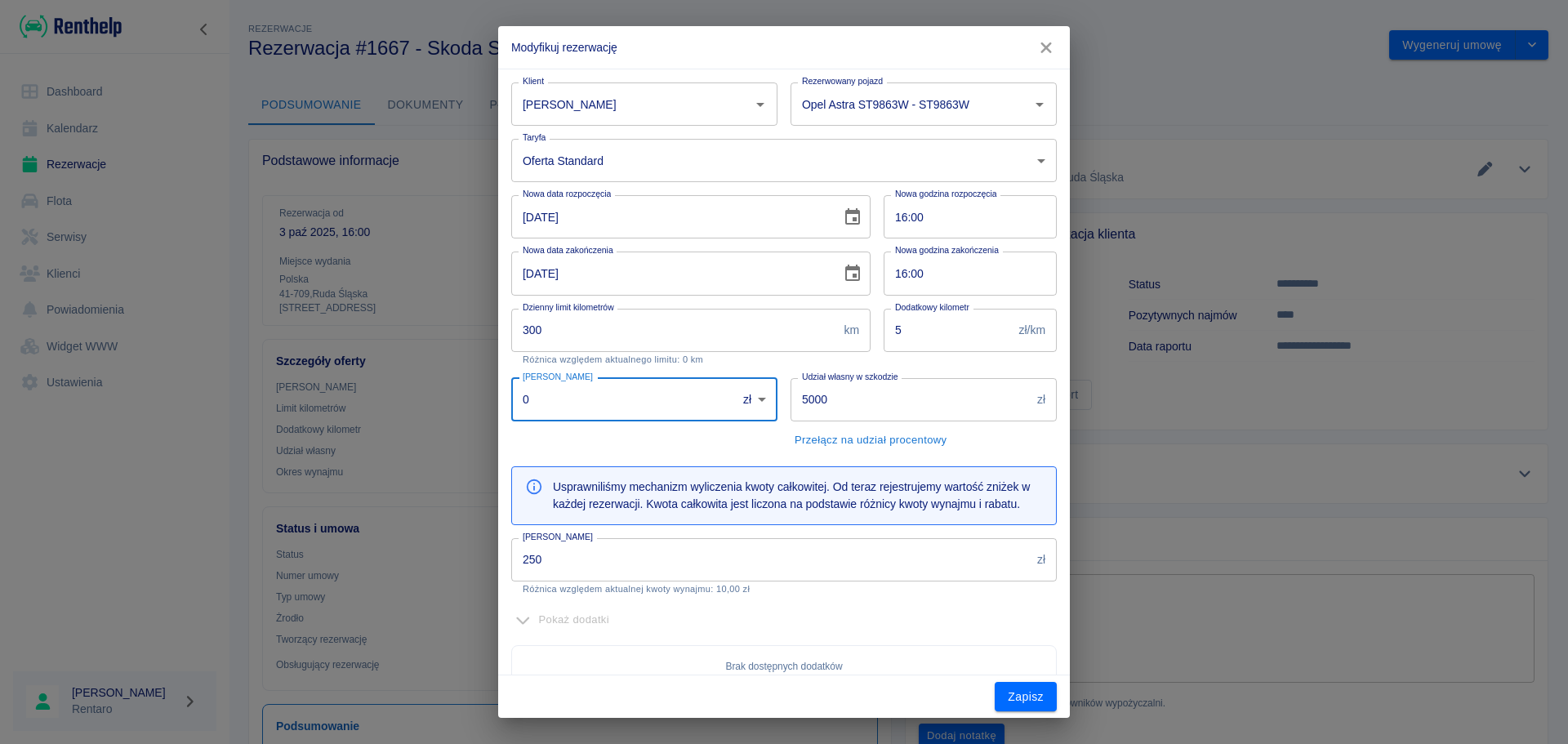
click at [740, 402] on div "Klient [PERSON_NAME] Klient Rezerwowany pojazd Opel Astra ST9863W - ST9863W Rez…" at bounding box center [777, 477] width 558 height 816
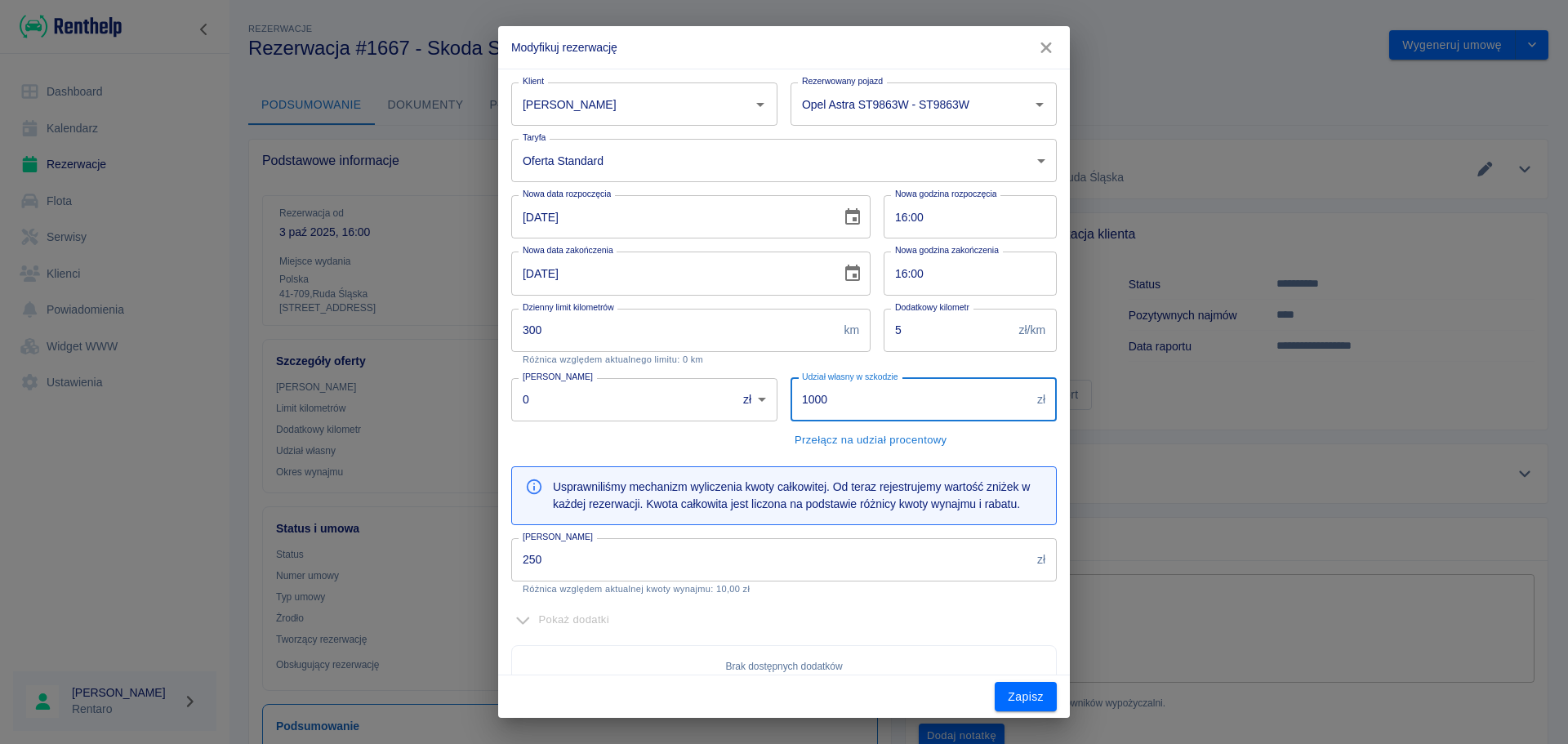
type input "1000"
click at [883, 624] on div "Pokaż dodatki" at bounding box center [784, 620] width 545 height 25
drag, startPoint x: 914, startPoint y: 328, endPoint x: 816, endPoint y: 323, distance: 98.1
click at [816, 323] on div "Klient [PERSON_NAME] Klient Rezerwowany pojazd Opel Astra ST9863W - ST9863W Rez…" at bounding box center [777, 477] width 558 height 816
type input "1"
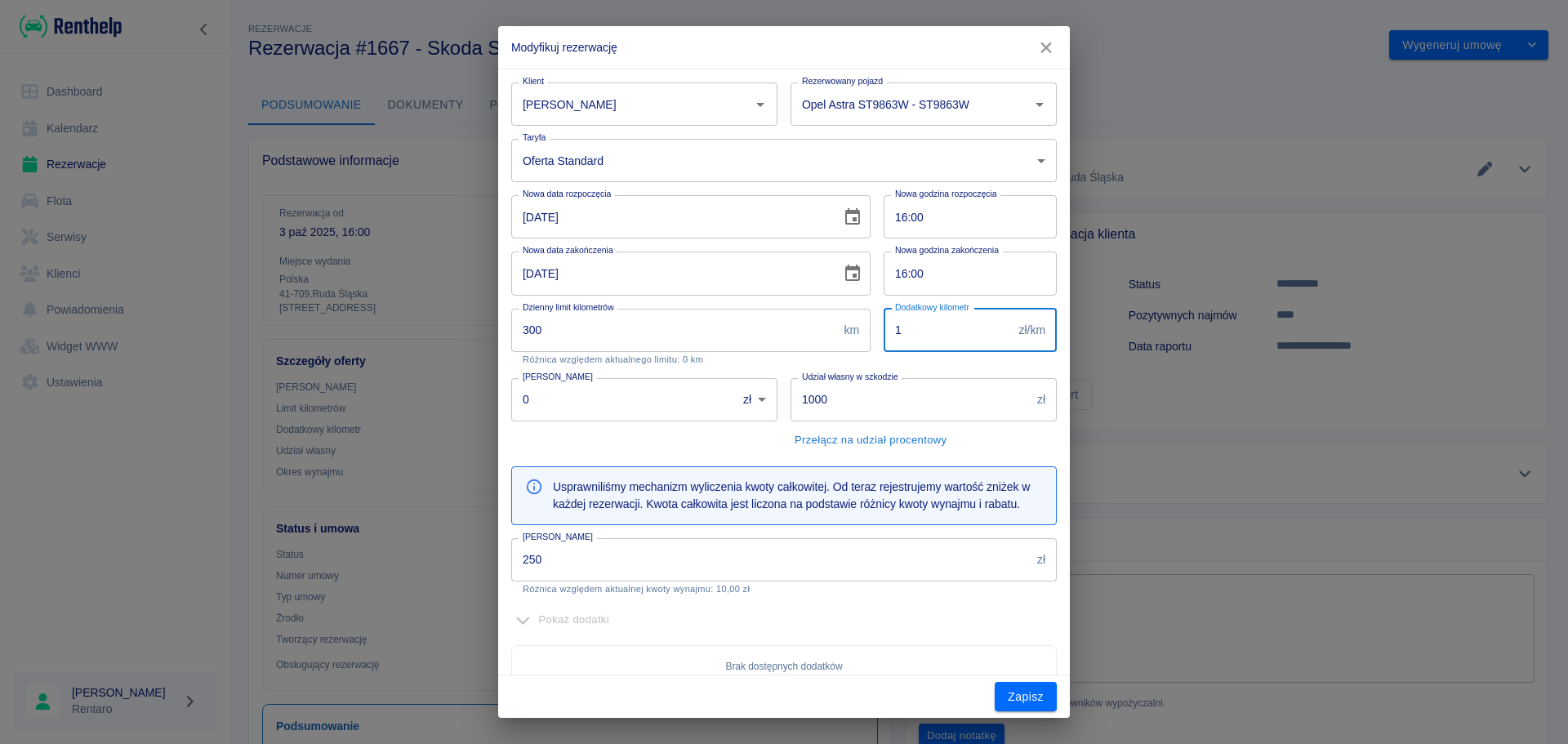
click at [1007, 678] on div "Zapisz" at bounding box center [784, 697] width 572 height 43
click at [1012, 695] on button "Zapisz" at bounding box center [1026, 697] width 62 height 30
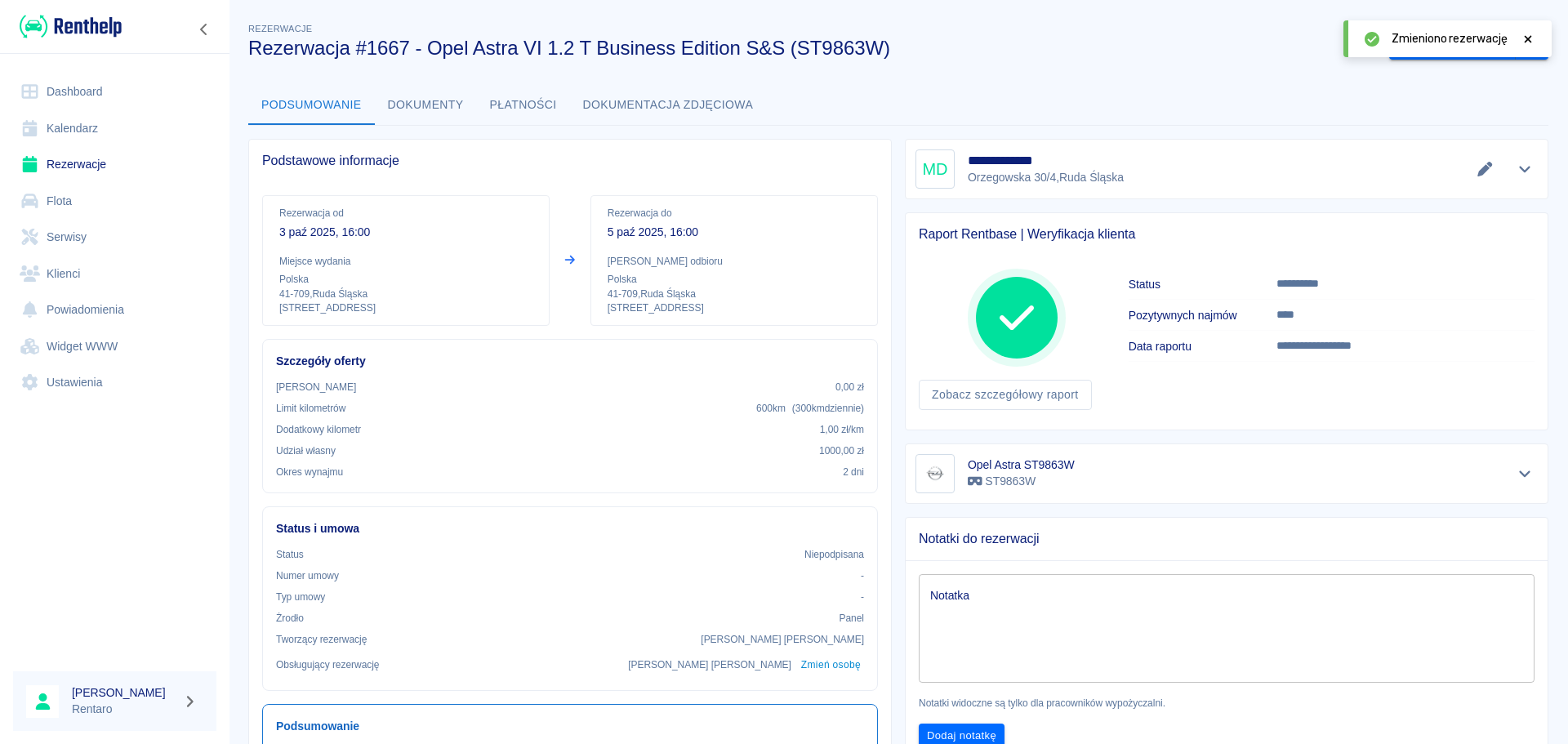
click at [60, 133] on link "Kalendarz" at bounding box center [115, 128] width 203 height 37
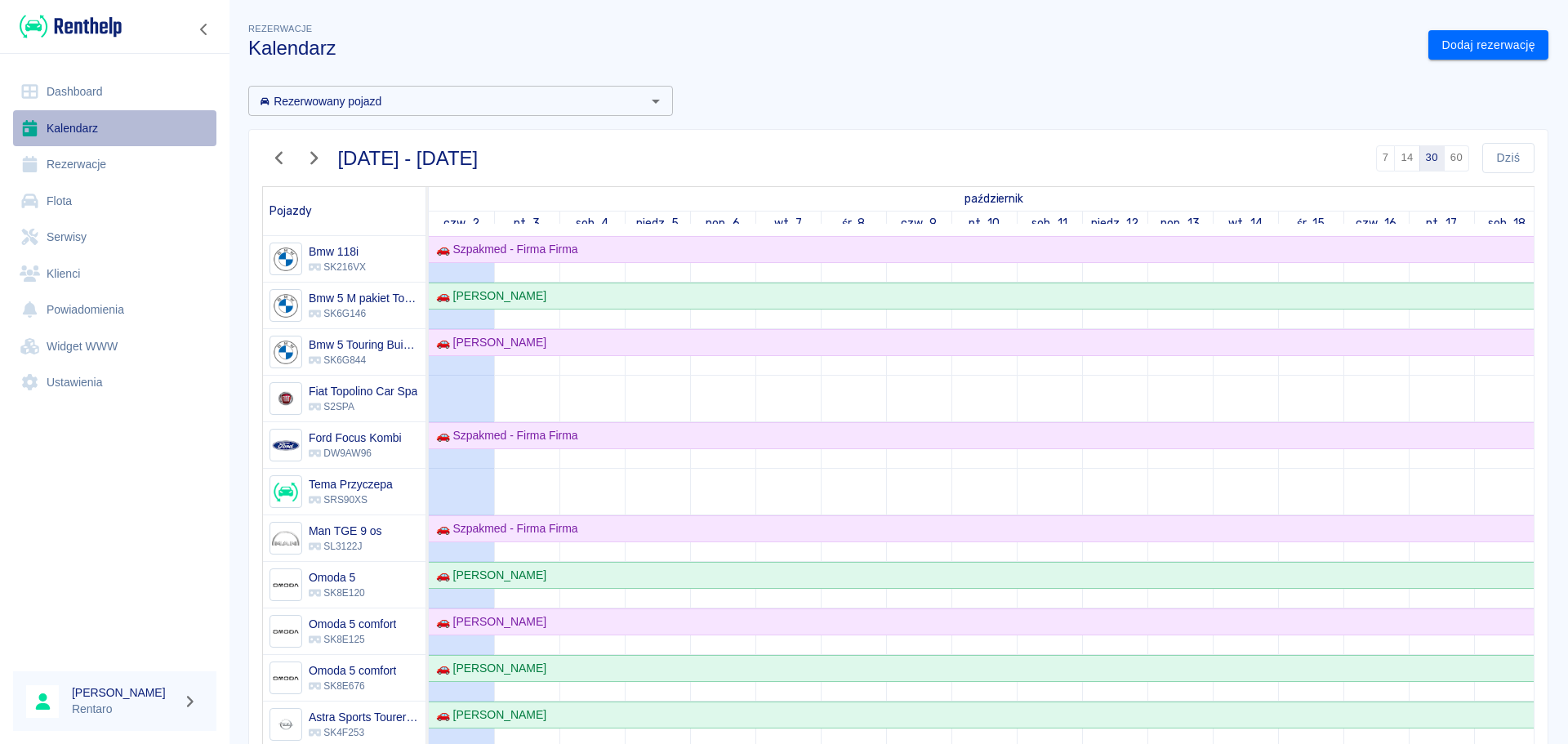
click at [86, 130] on link "Kalendarz" at bounding box center [115, 128] width 203 height 37
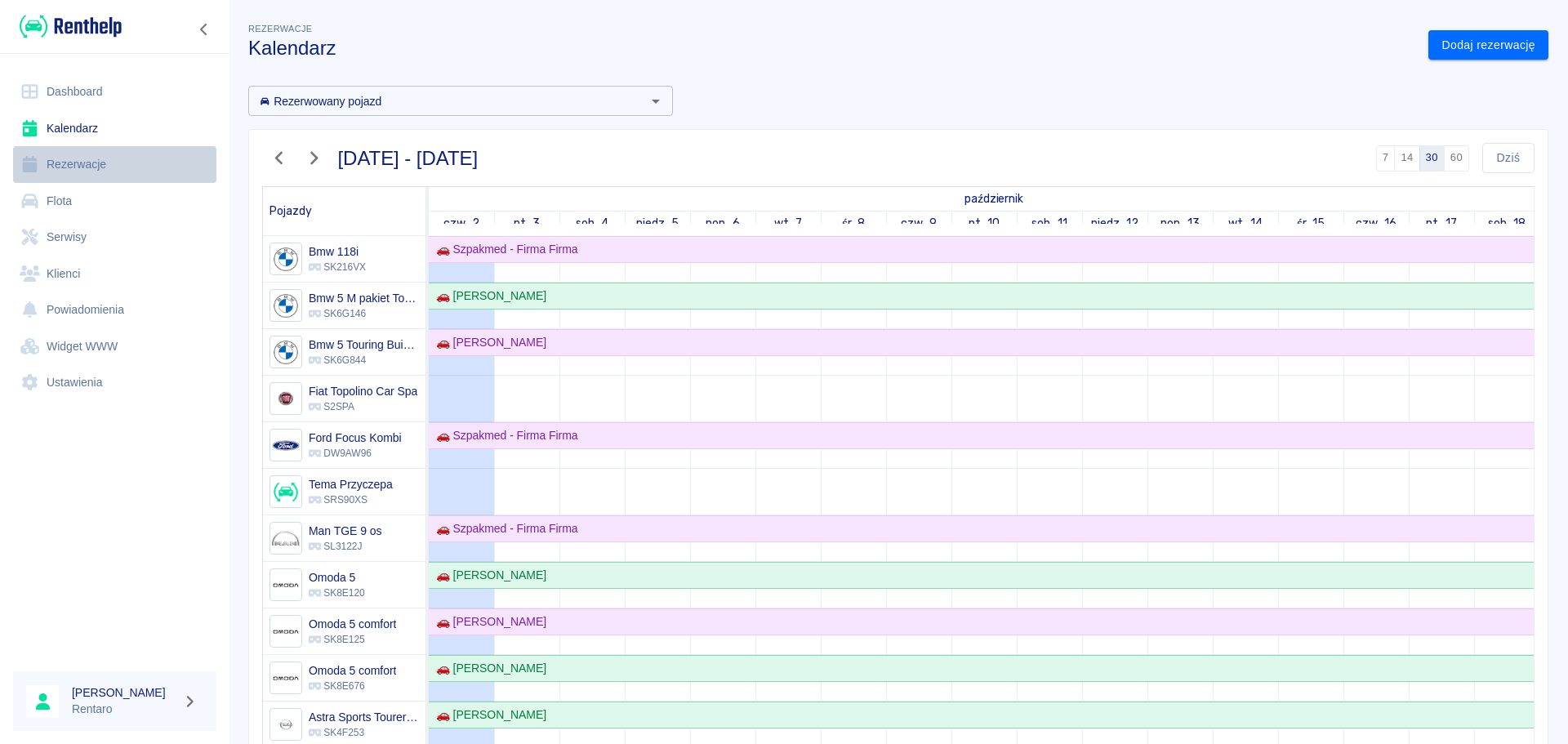
click at [70, 161] on link "Rezerwacje" at bounding box center [115, 164] width 203 height 37
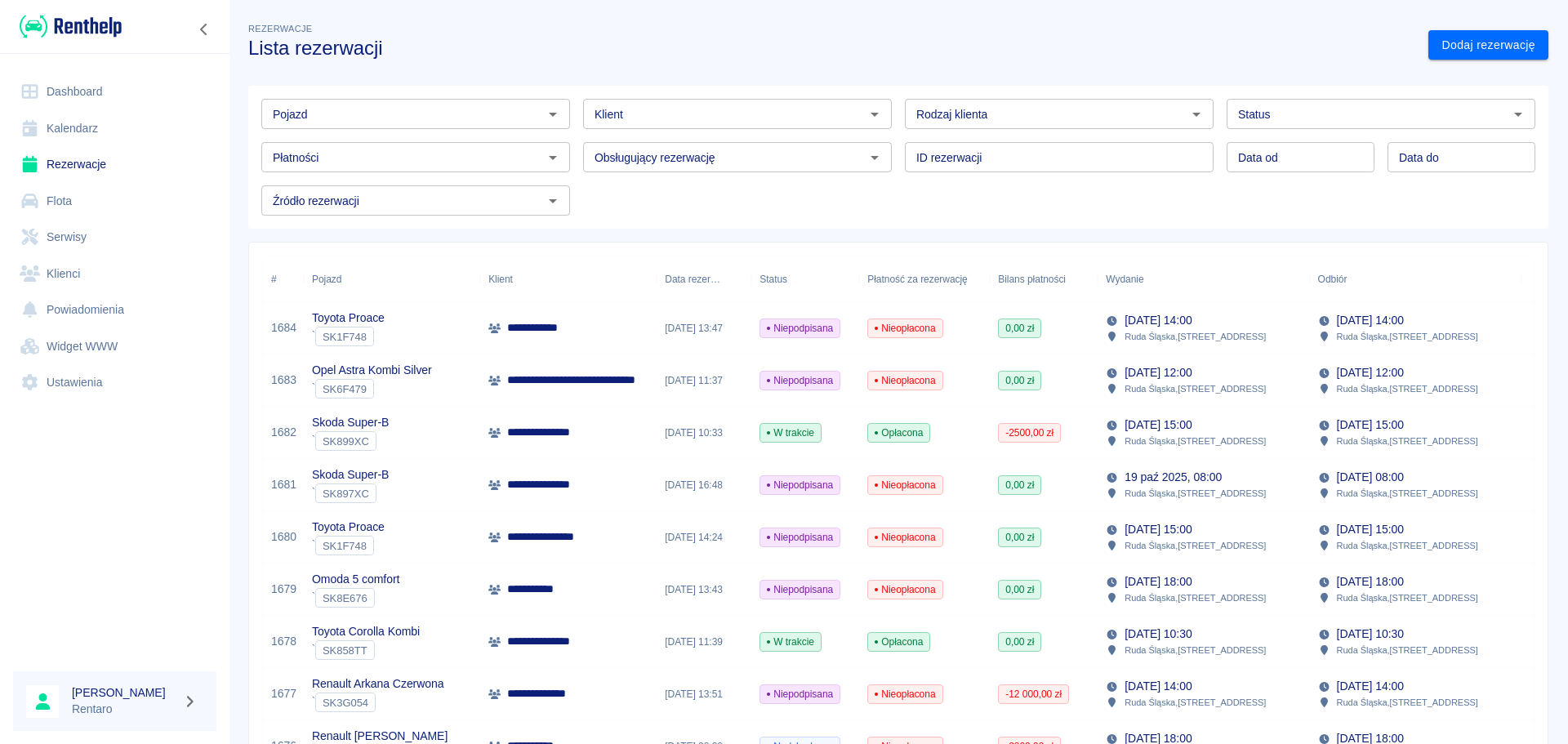
click at [69, 165] on link "Rezerwacje" at bounding box center [115, 164] width 203 height 37
click at [73, 118] on link "Kalendarz" at bounding box center [115, 128] width 203 height 37
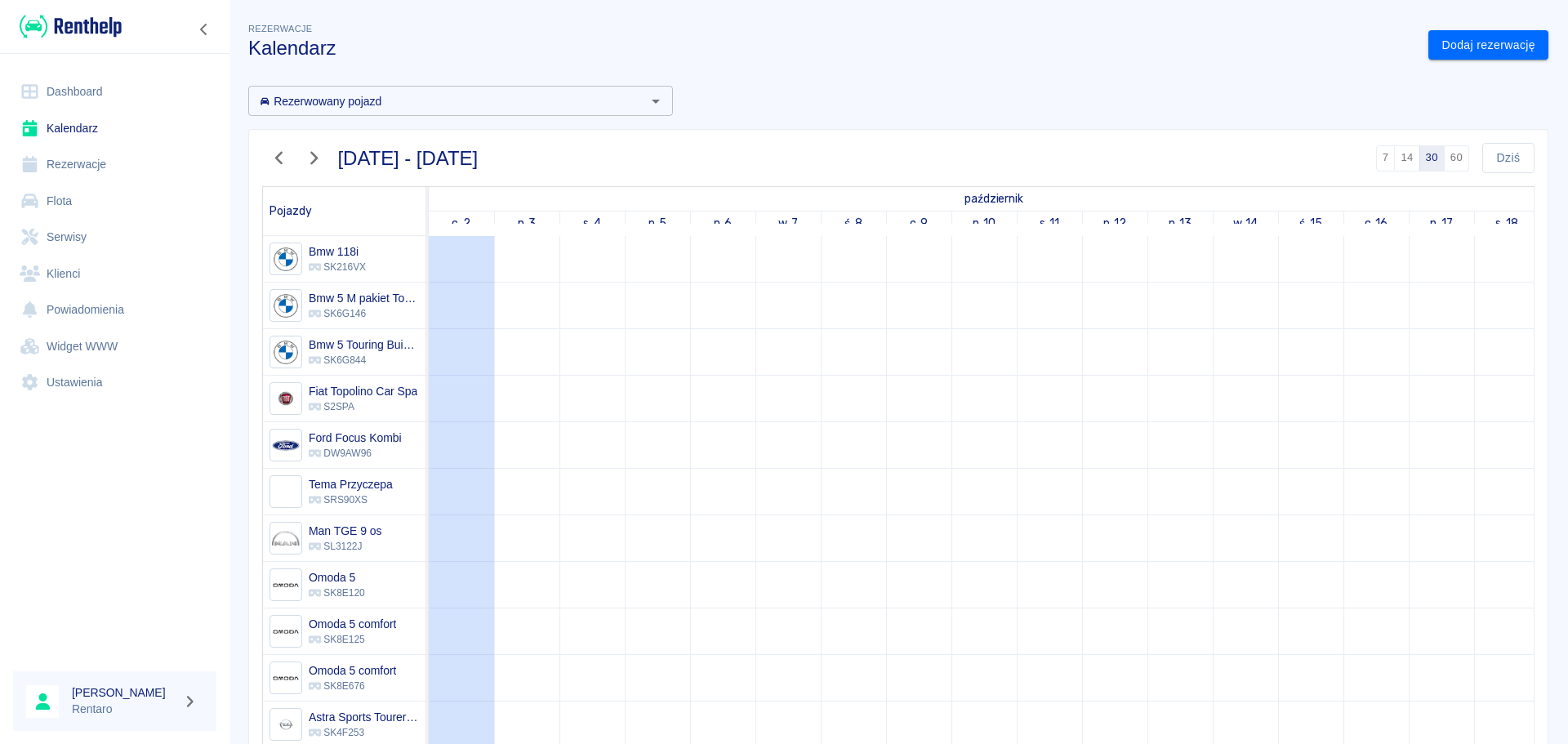
click at [75, 91] on link "Dashboard" at bounding box center [115, 91] width 203 height 37
